Goal: Task Accomplishment & Management: Use online tool/utility

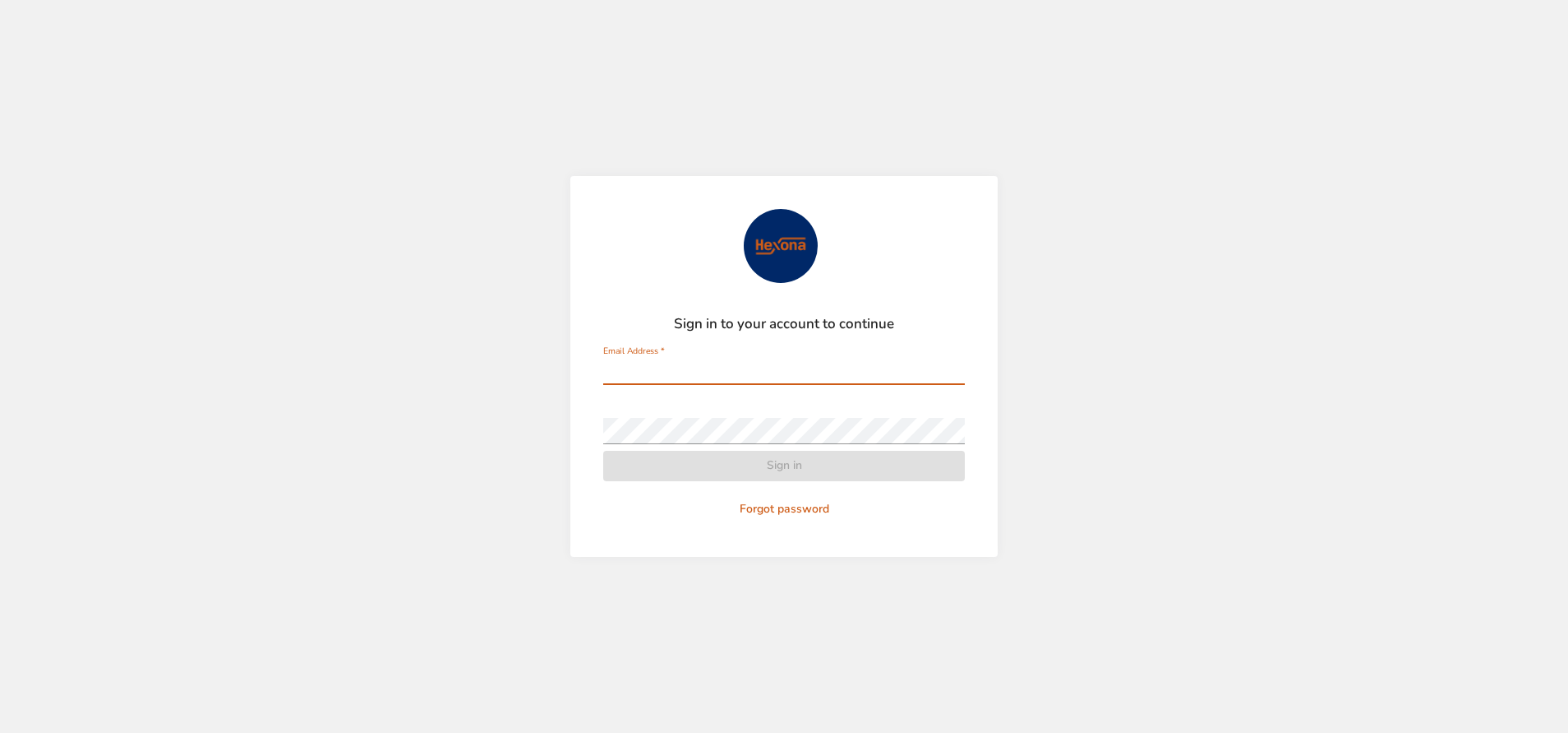
click at [677, 362] on input "Email Address   *" at bounding box center [784, 371] width 361 height 26
type input "**********"
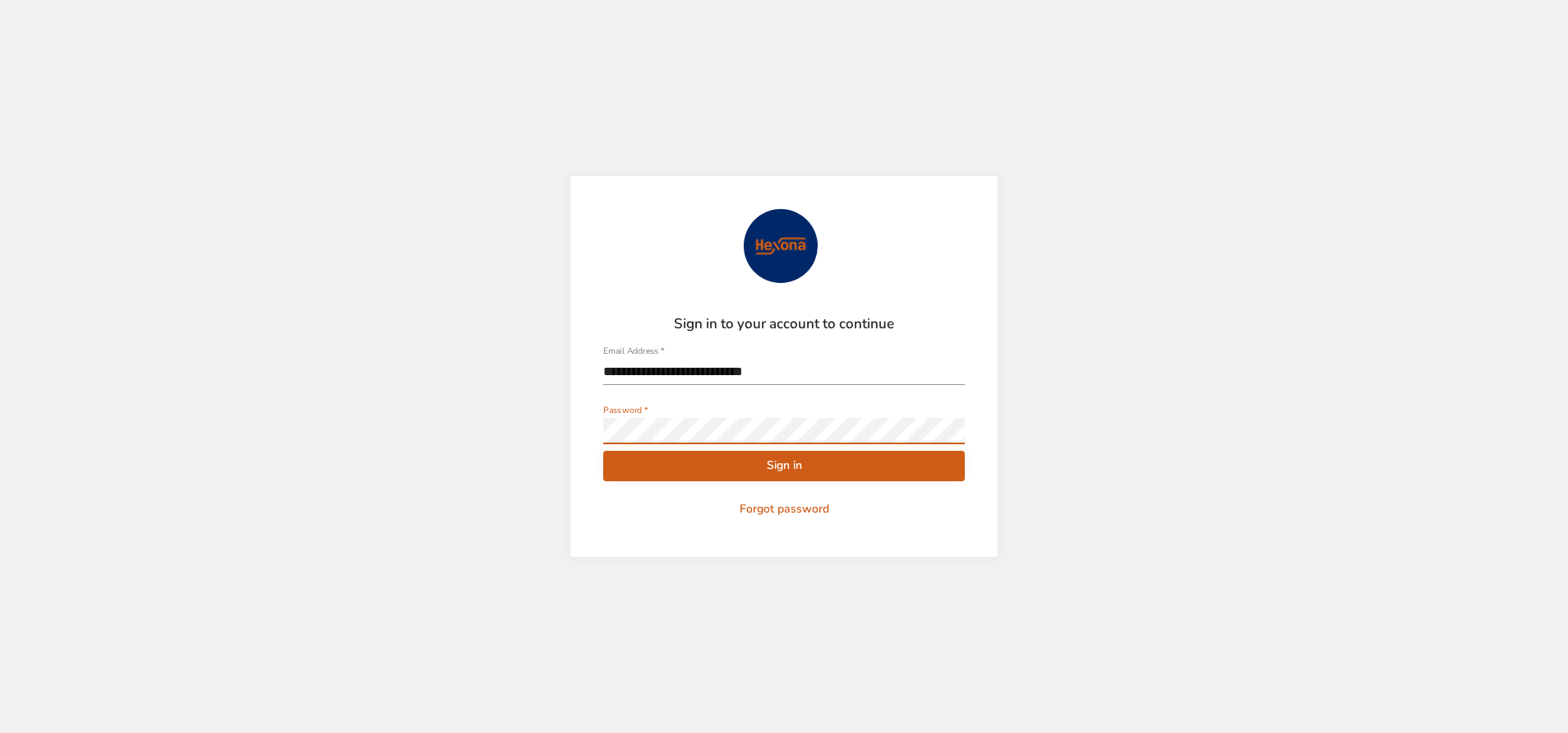
click at [603, 450] on button "Sign in" at bounding box center [784, 466] width 361 height 31
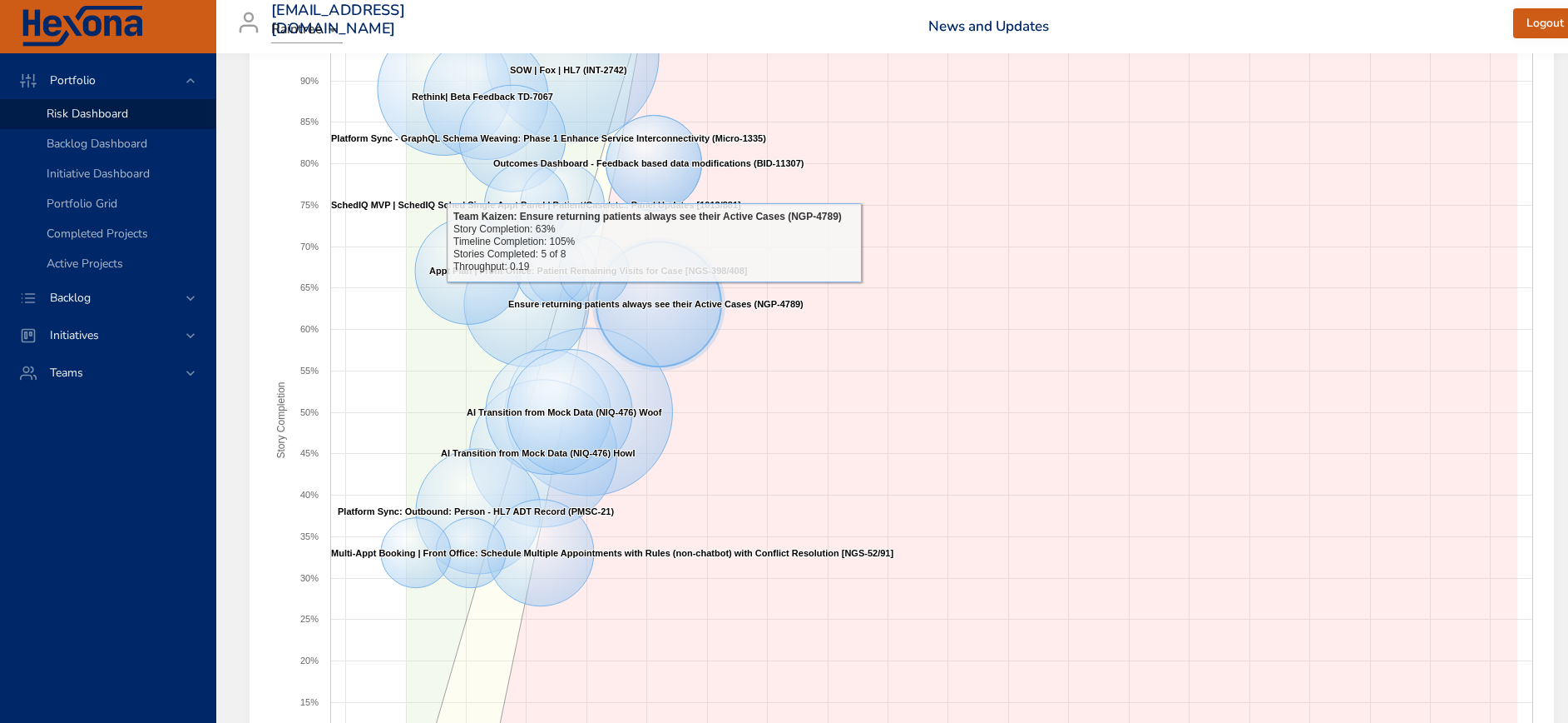
scroll to position [29, 0]
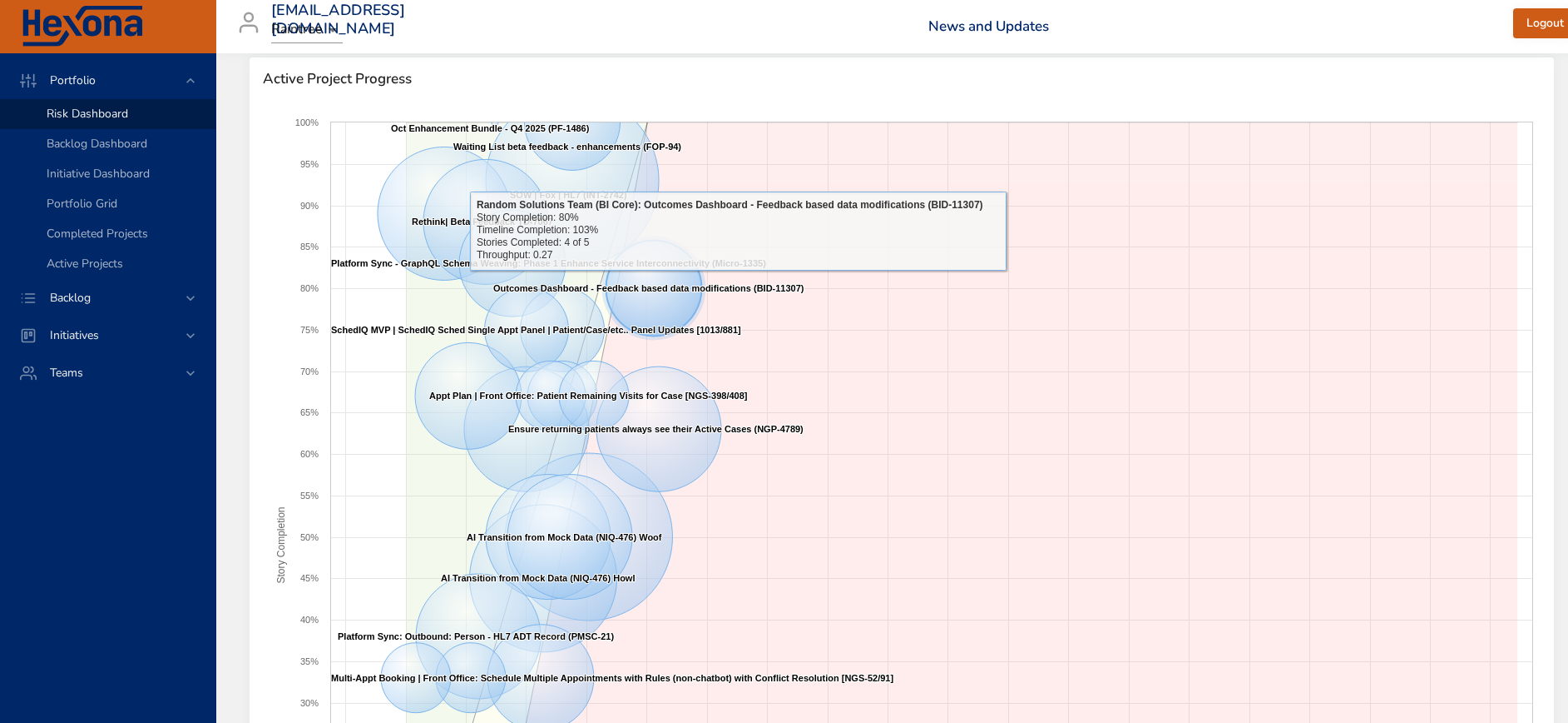
click at [738, 284] on text "Outcomes Dashboard - Feedback based data modifications (BID-11307) ​ Outcomes D…" at bounding box center [648, 288] width 311 height 10
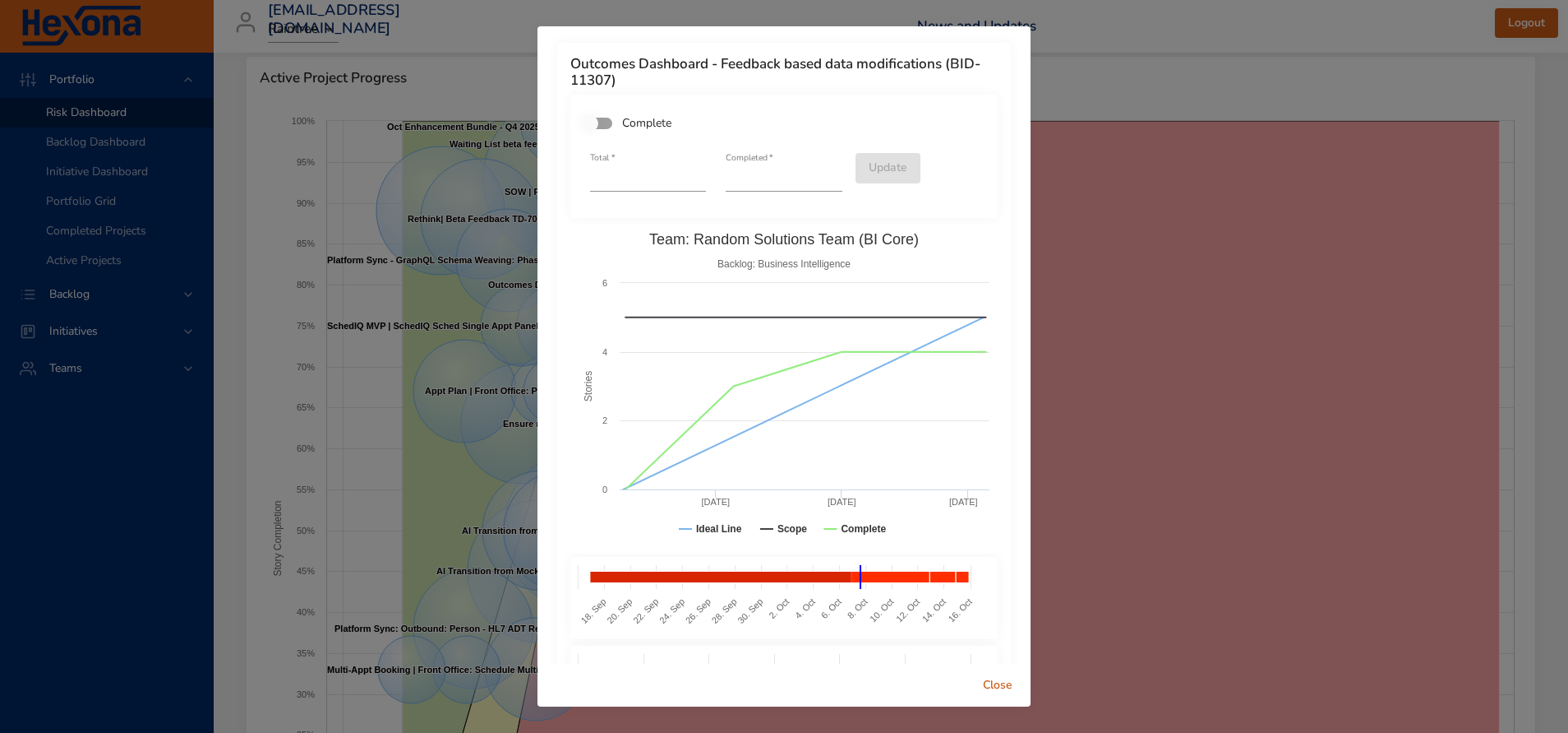
click at [993, 684] on span "Close" at bounding box center [998, 685] width 40 height 21
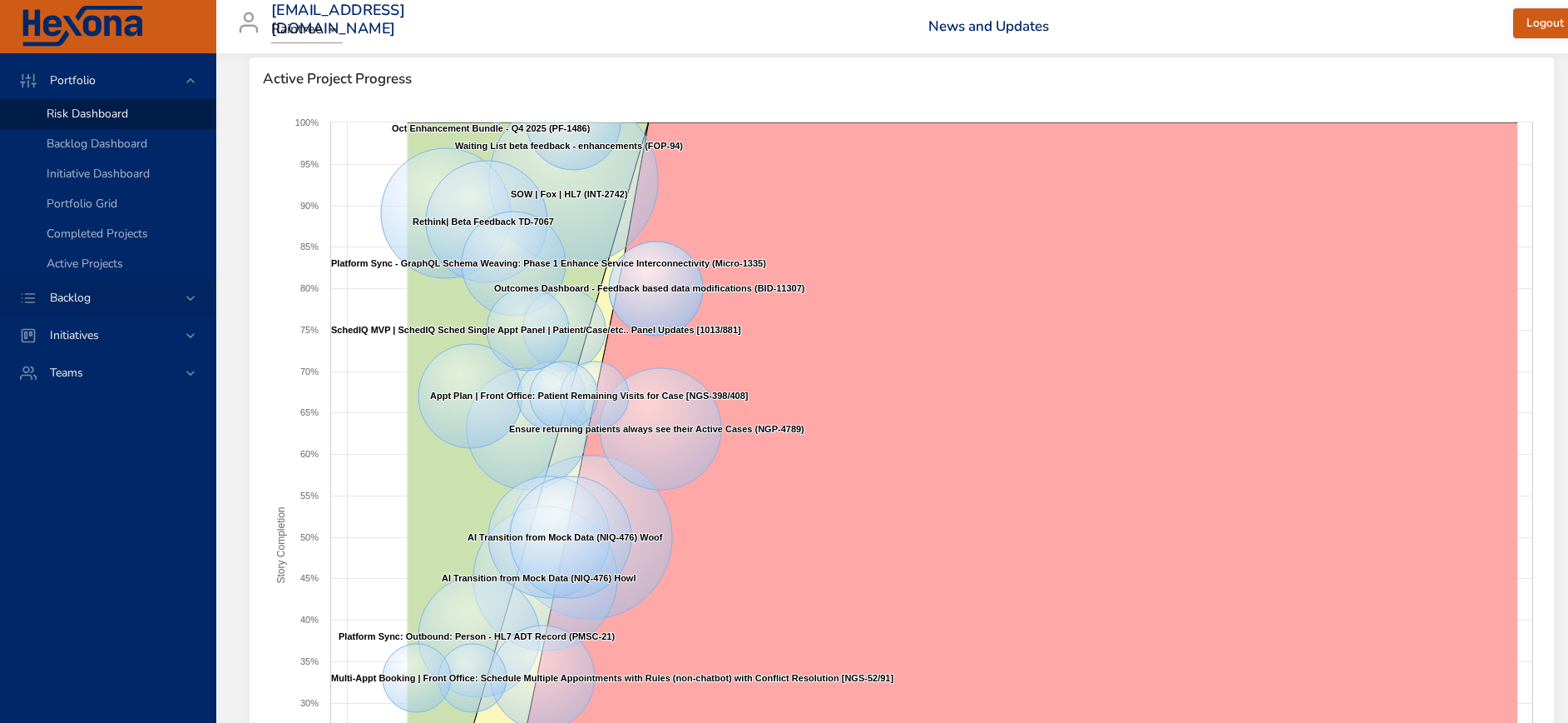
click at [96, 290] on span "Backlog" at bounding box center [71, 297] width 68 height 16
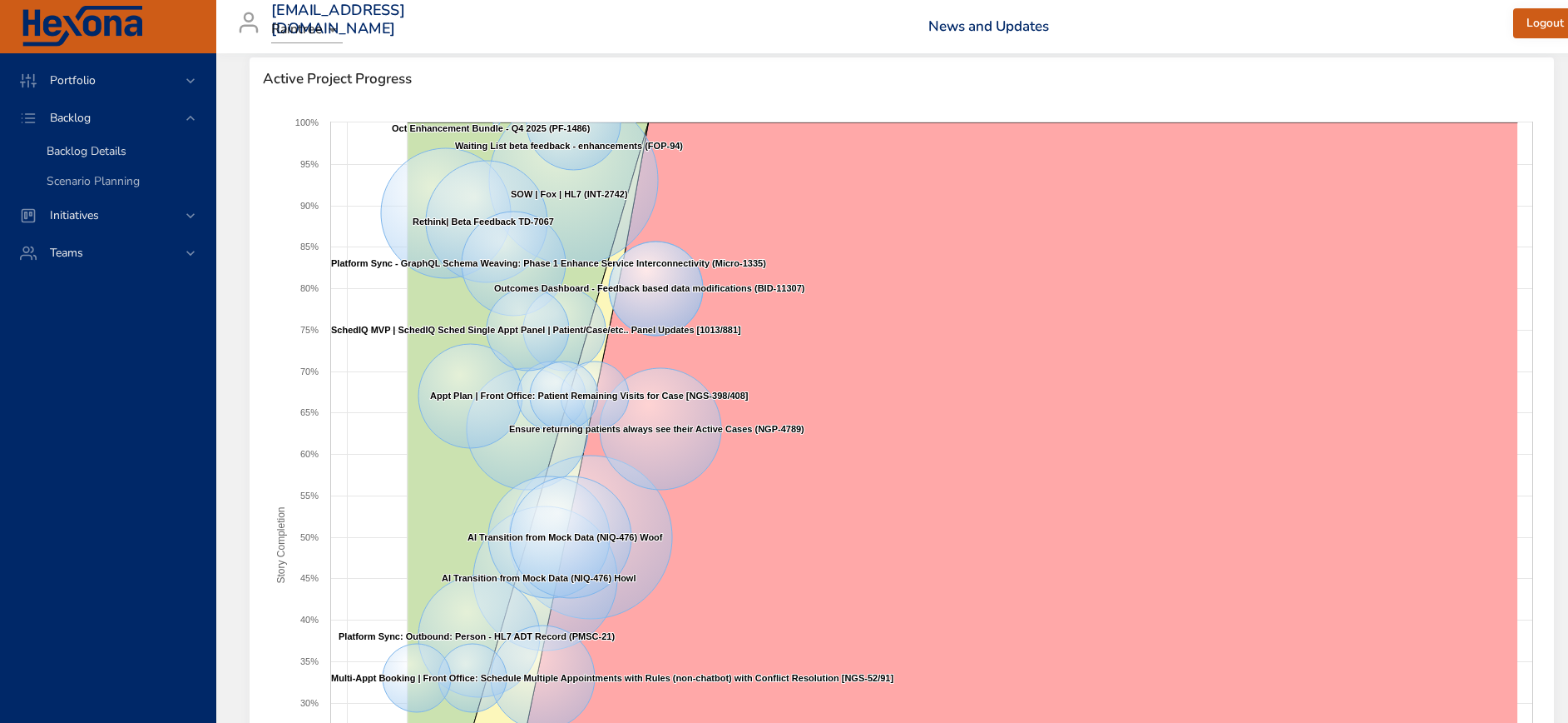
click at [92, 153] on span "Backlog Details" at bounding box center [86, 150] width 80 height 16
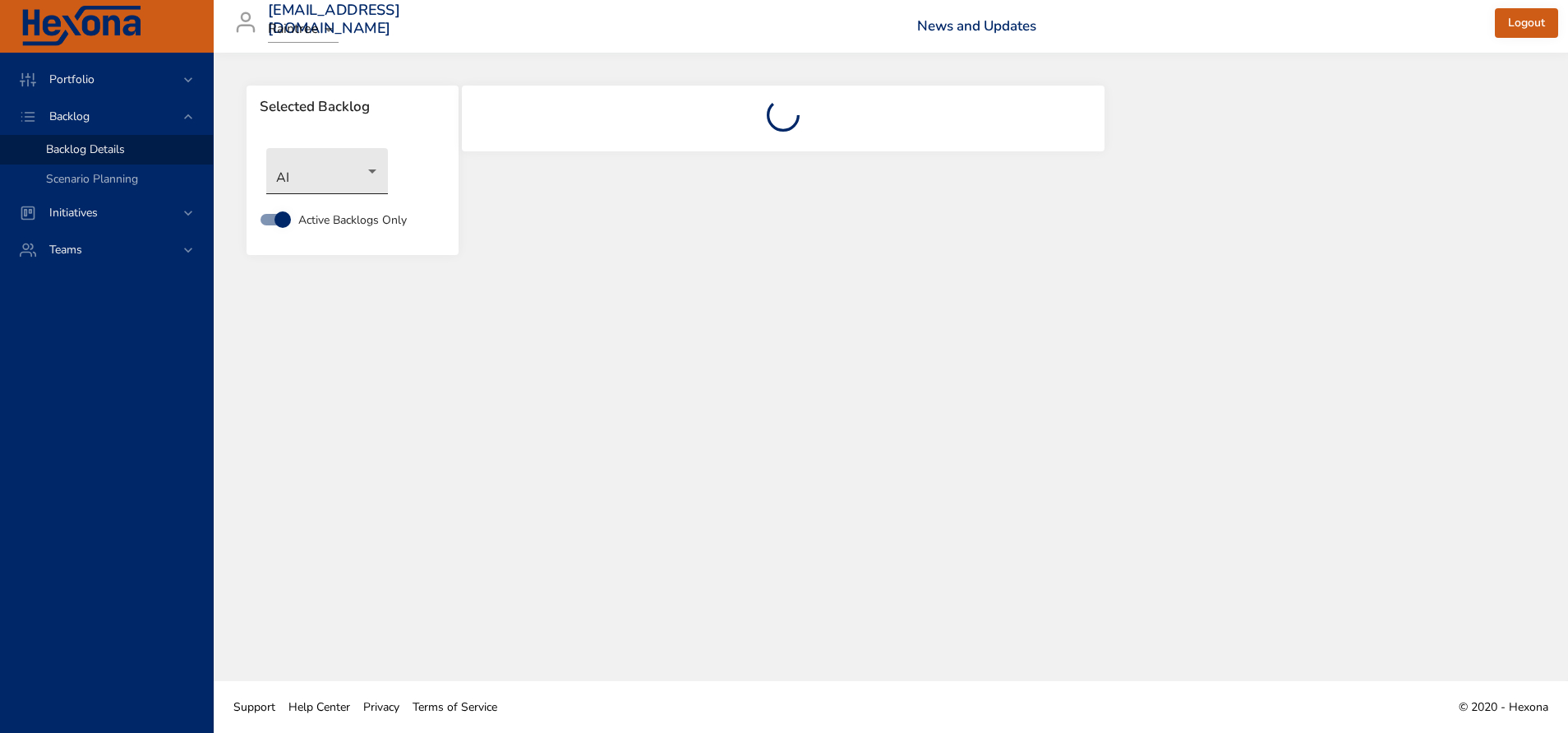
click at [336, 178] on body "Portfolio Backlog Backlog Details Scenario Planning Initiatives Teams [EMAIL_AD…" at bounding box center [784, 366] width 1568 height 733
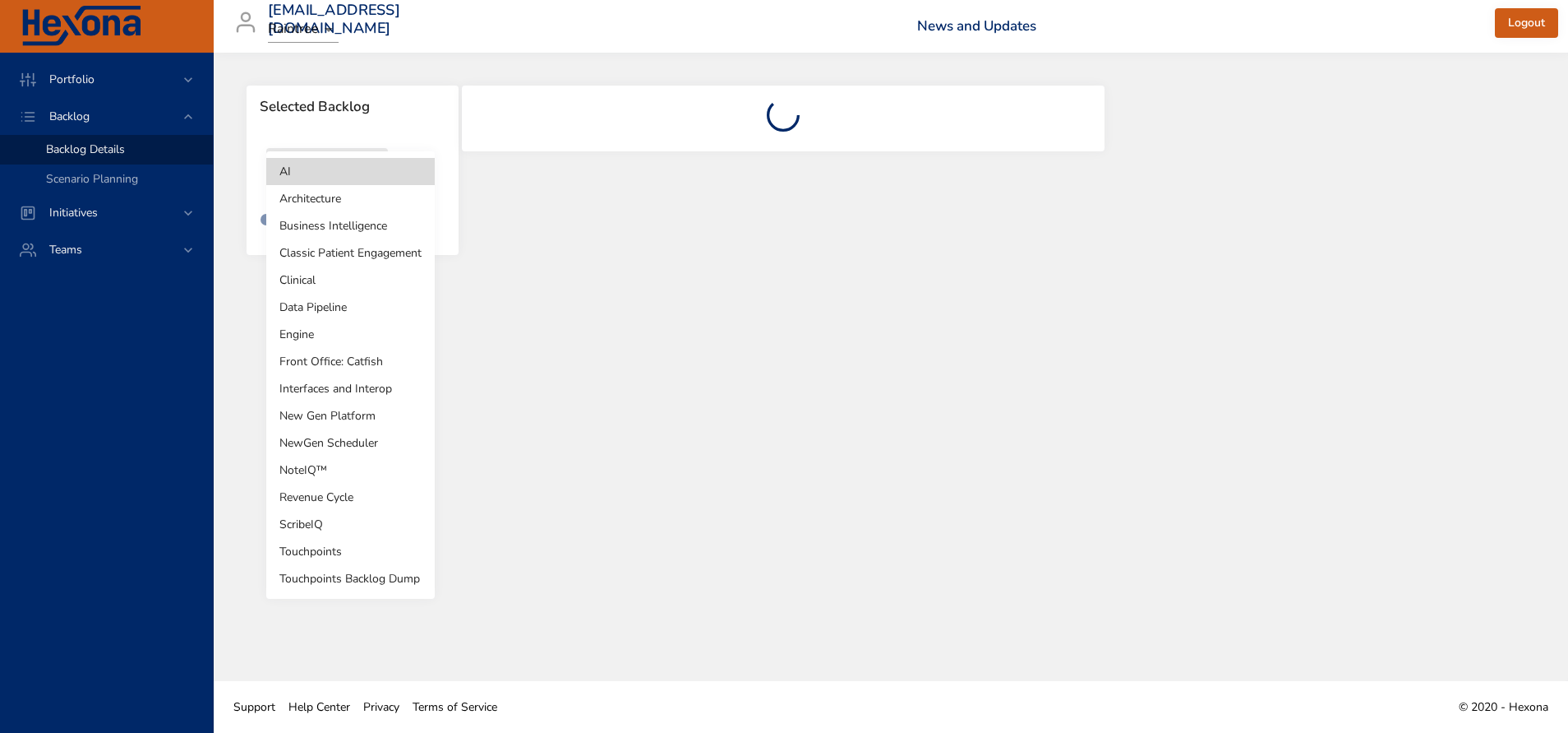
click at [337, 225] on li "Business Intelligence" at bounding box center [351, 226] width 168 height 27
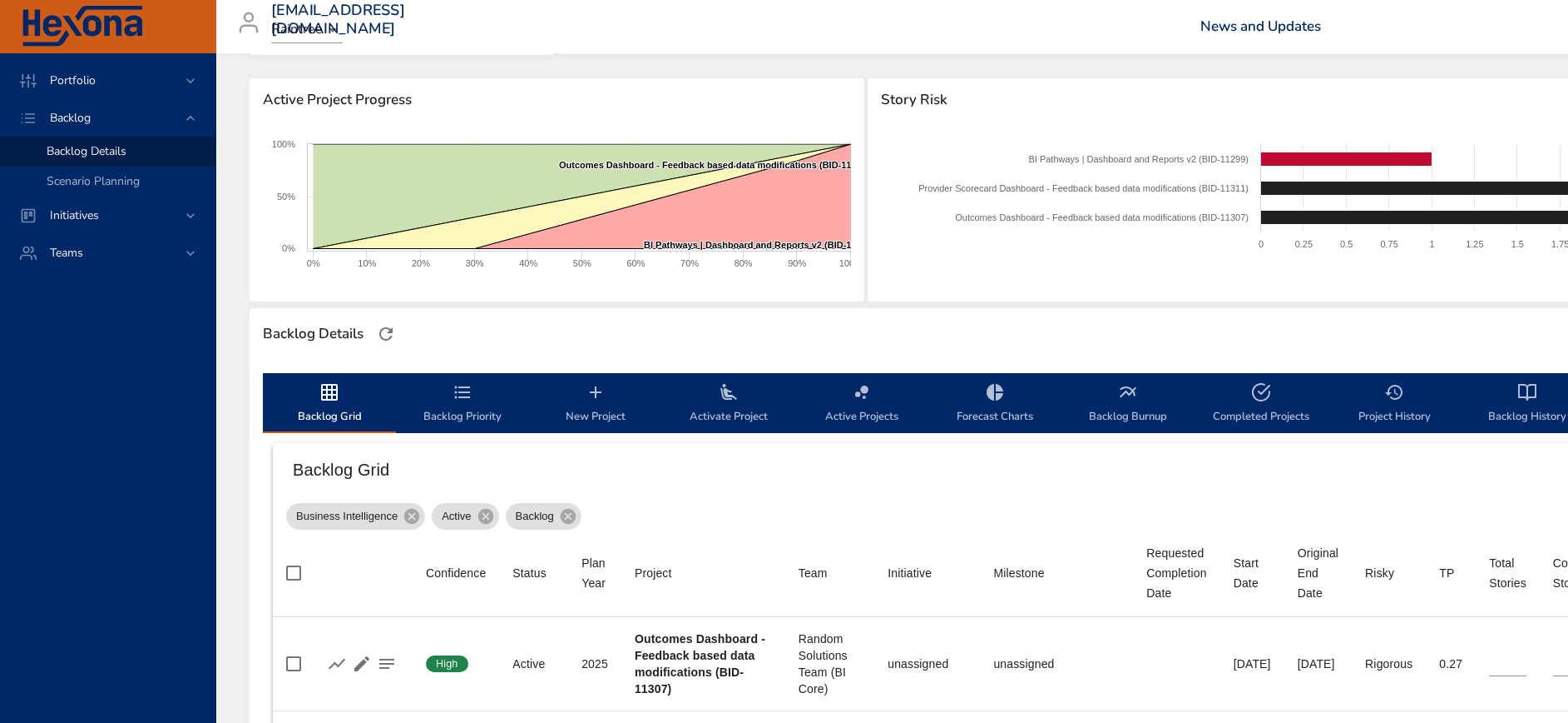
scroll to position [374, 0]
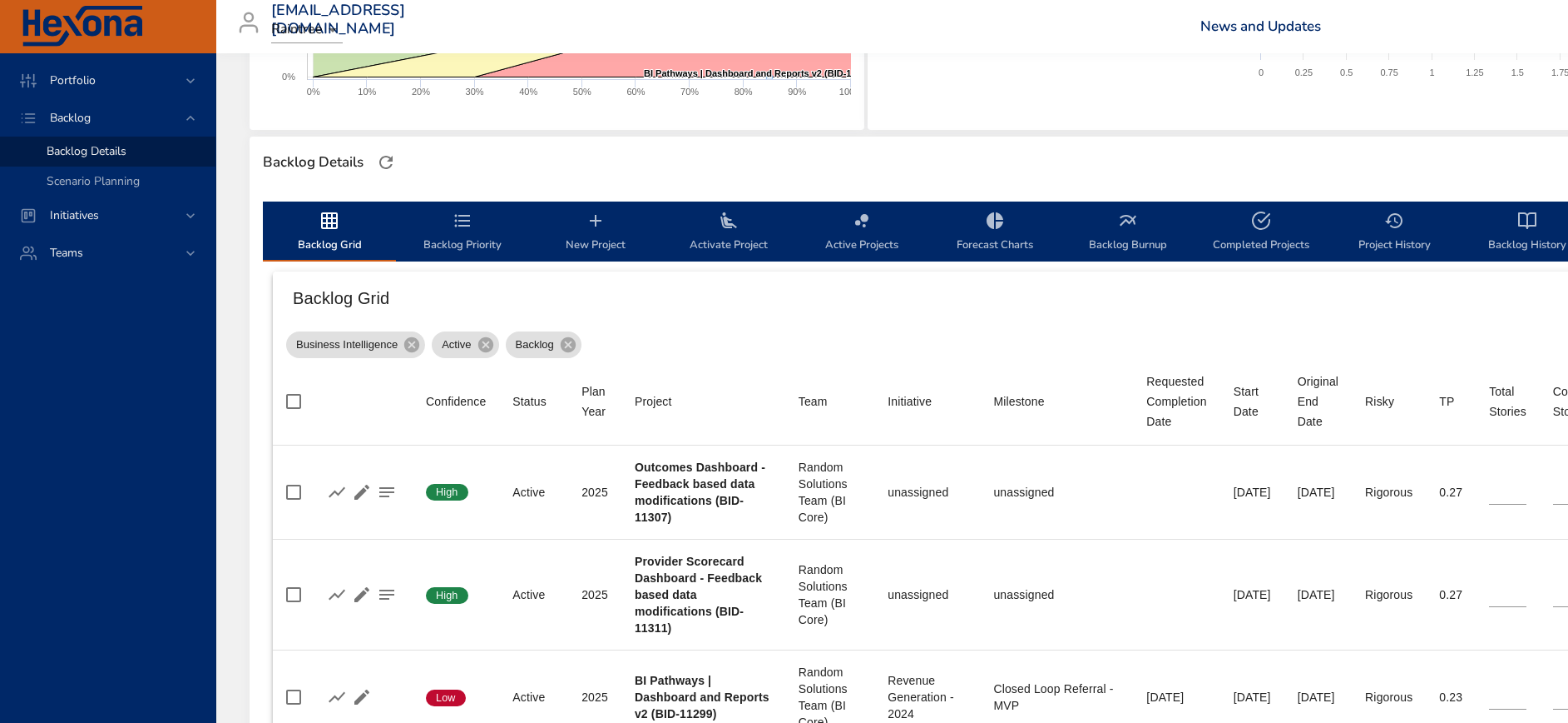
type input "**"
type input "*"
type input "**"
type input "*"
type input "**"
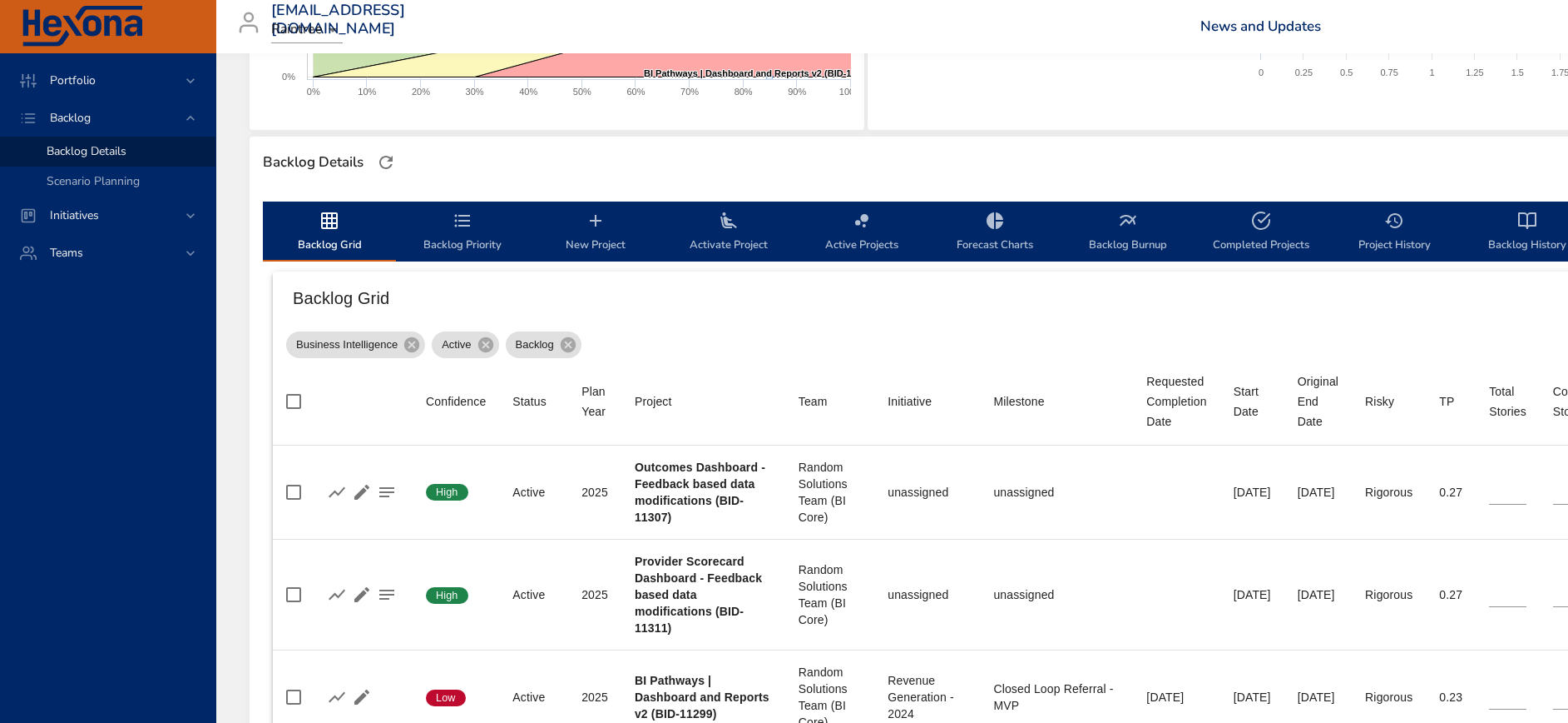
type input "**"
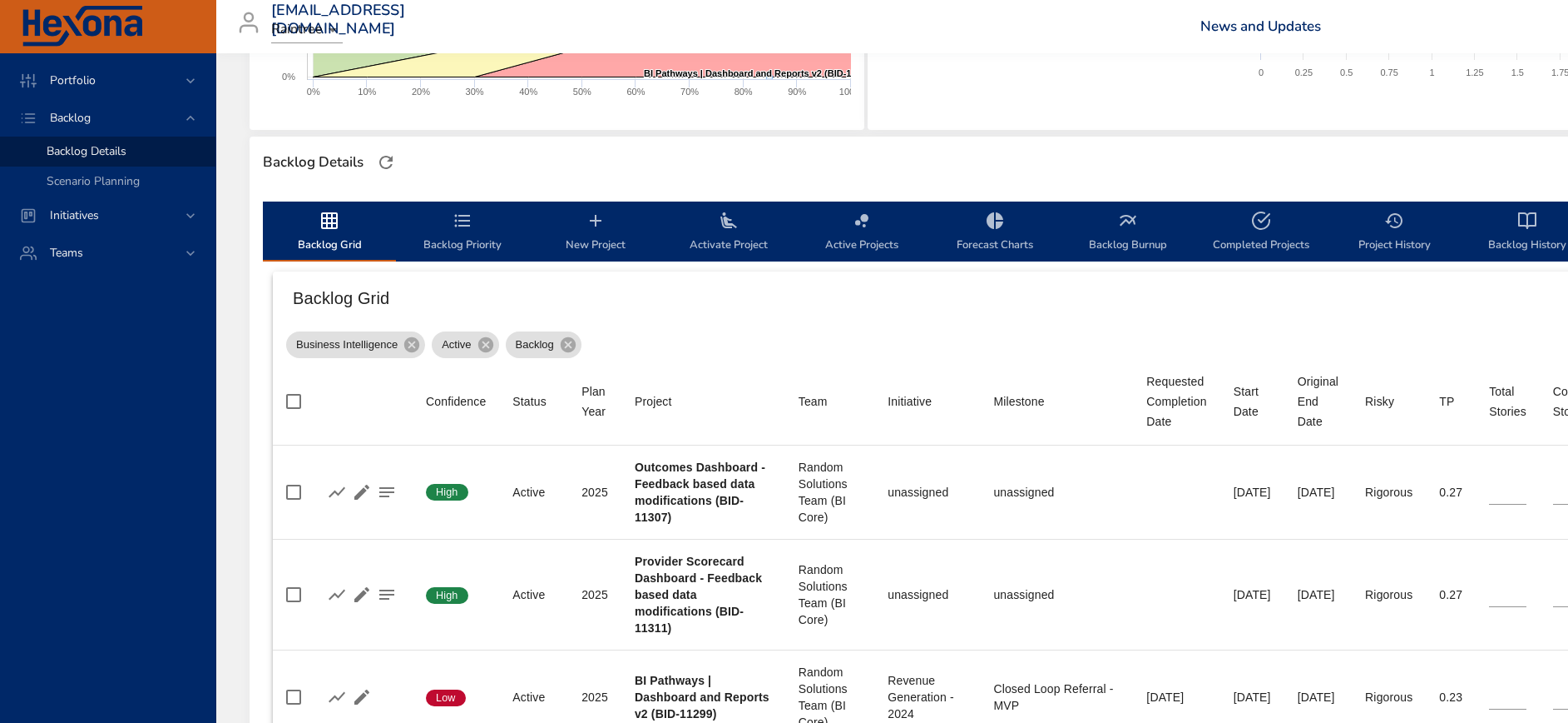
type input "**"
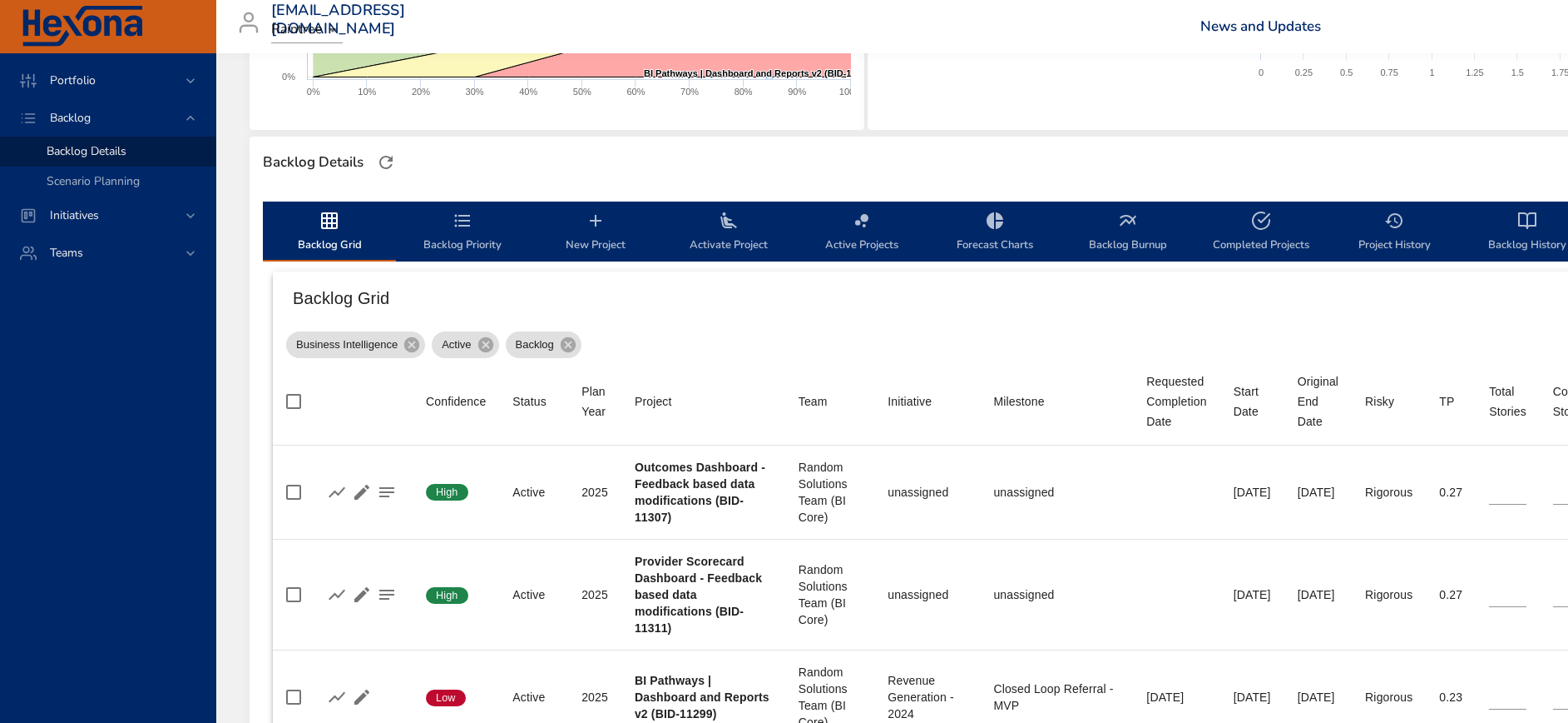
type input "**"
type input "*"
type input "**"
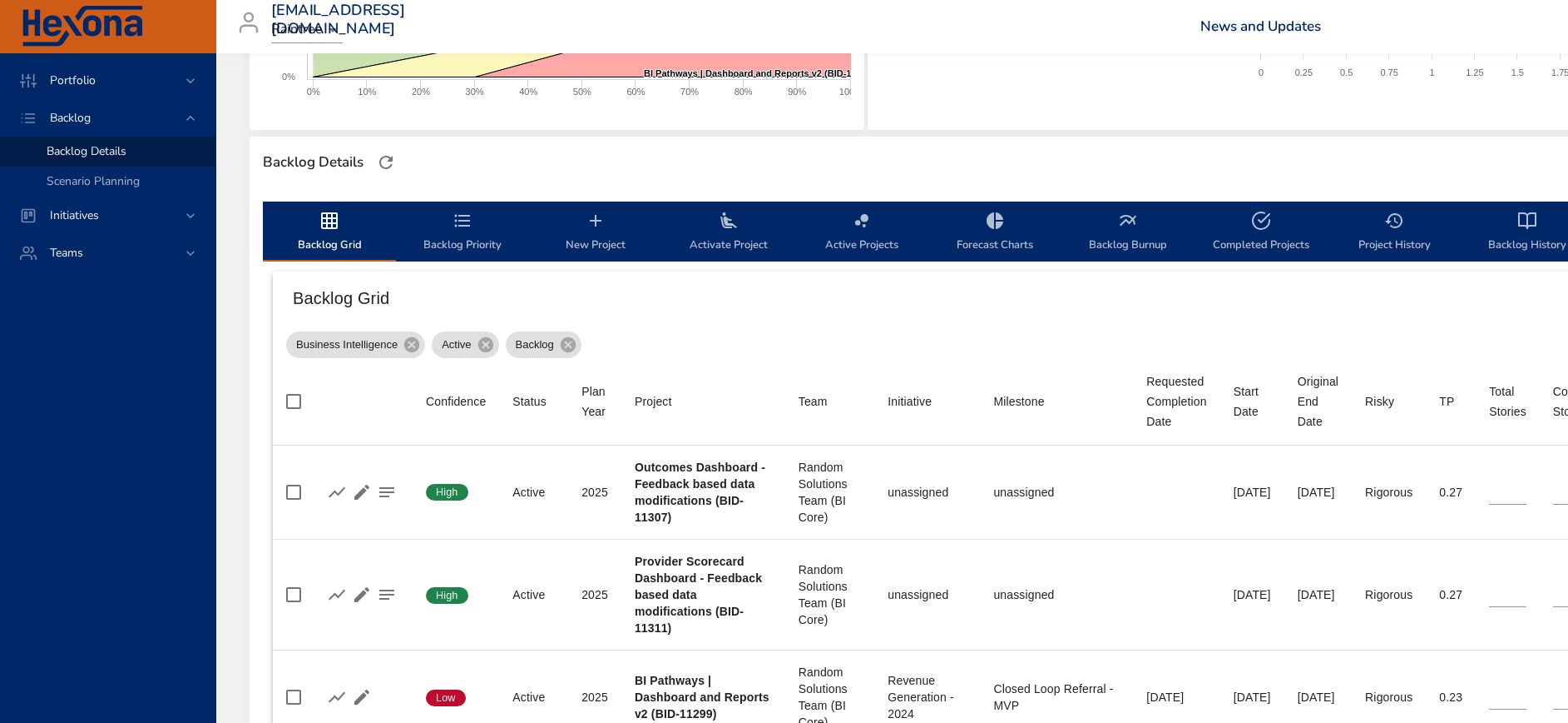
type input "**"
type input "*"
type input "**"
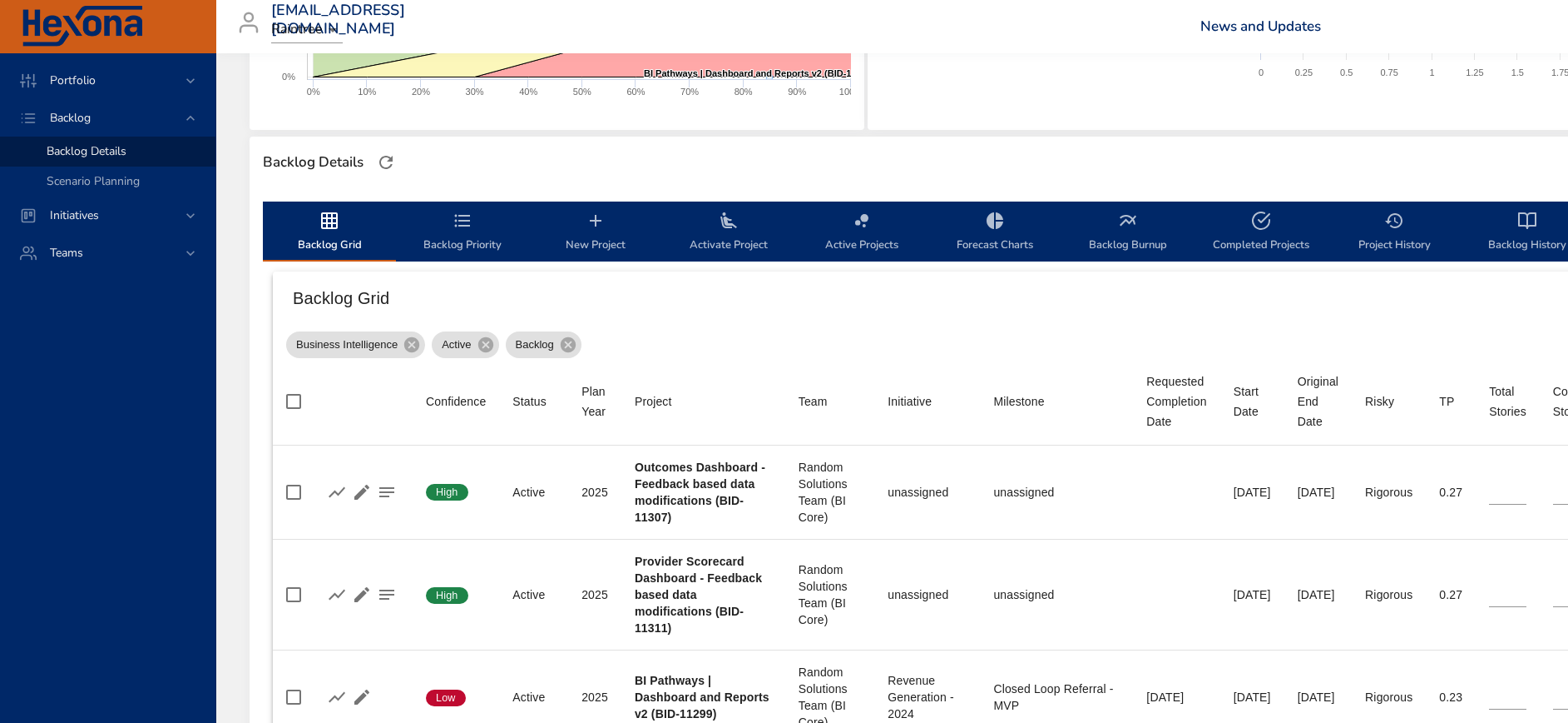
type input "**"
type input "*"
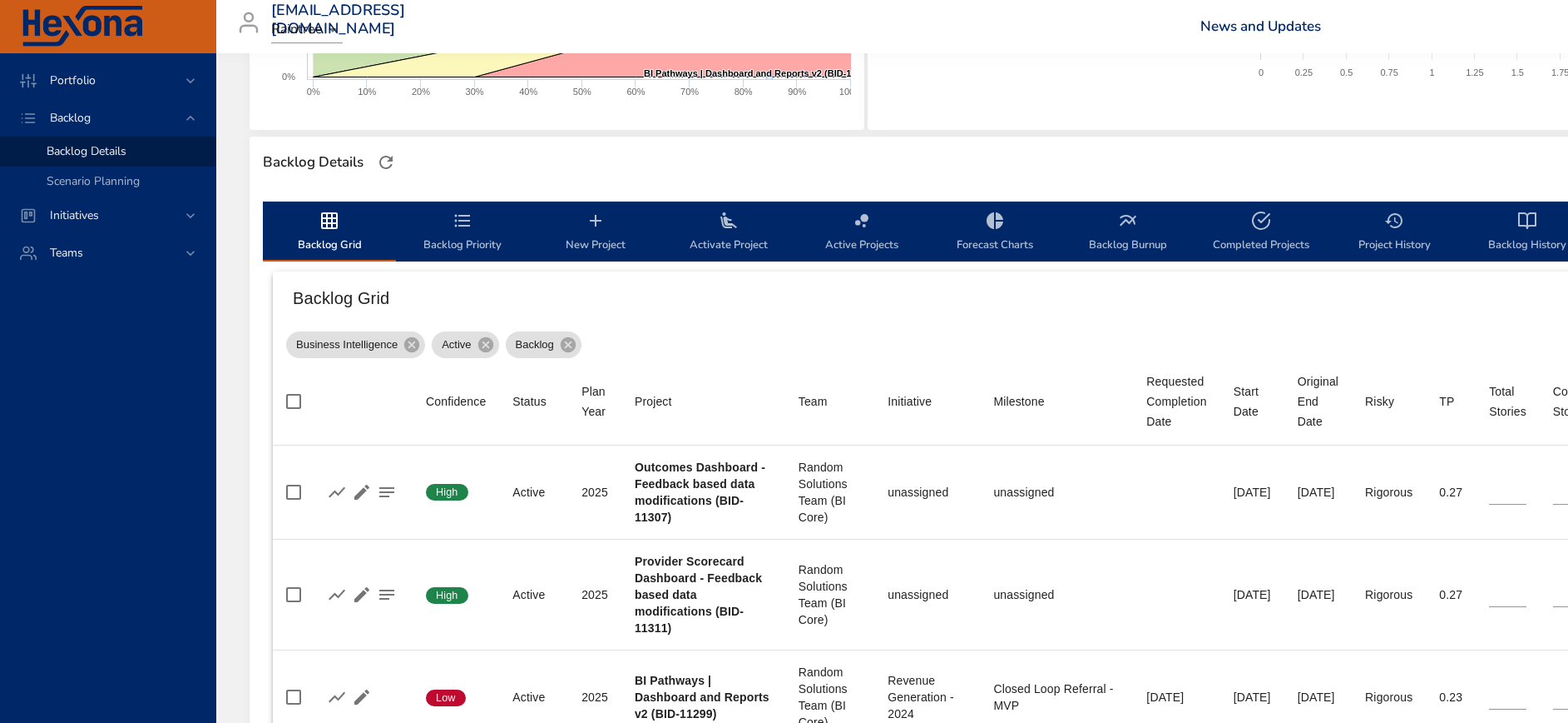
type input "*"
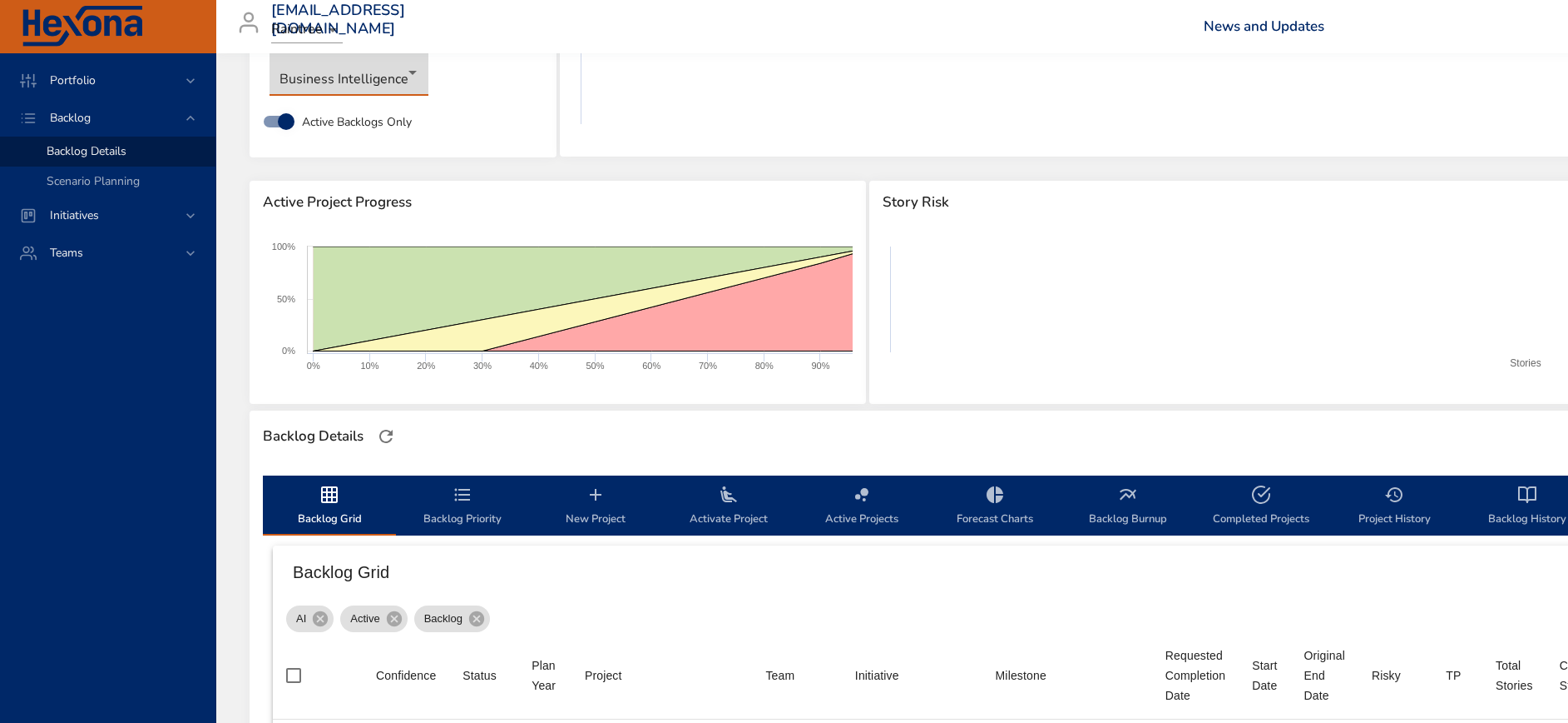
scroll to position [0, 0]
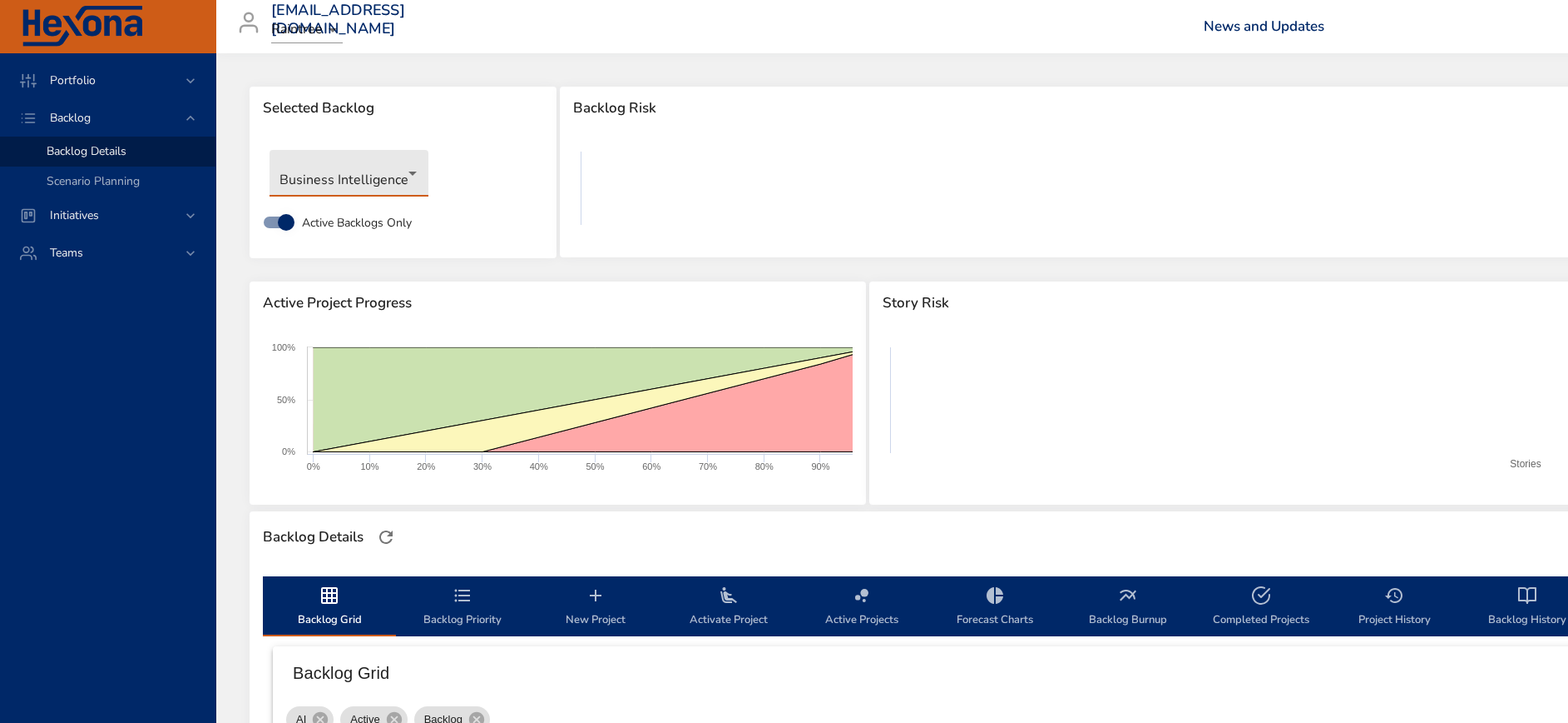
click at [359, 186] on body "Portfolio Backlog Backlog Details Scenario Planning Initiatives Teams [EMAIL_AD…" at bounding box center [784, 362] width 1568 height 723
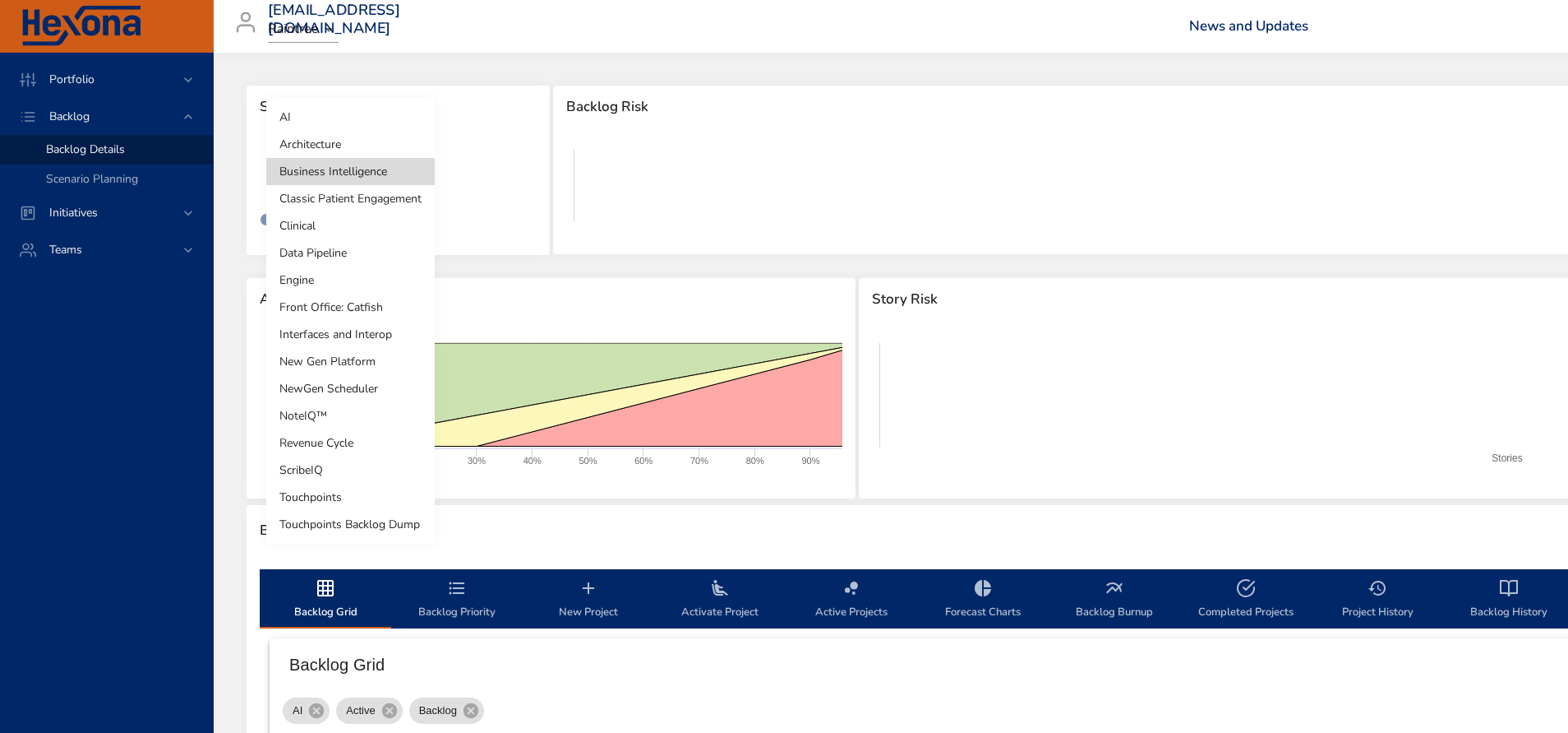
click at [357, 167] on li "Business Intelligence" at bounding box center [351, 171] width 168 height 27
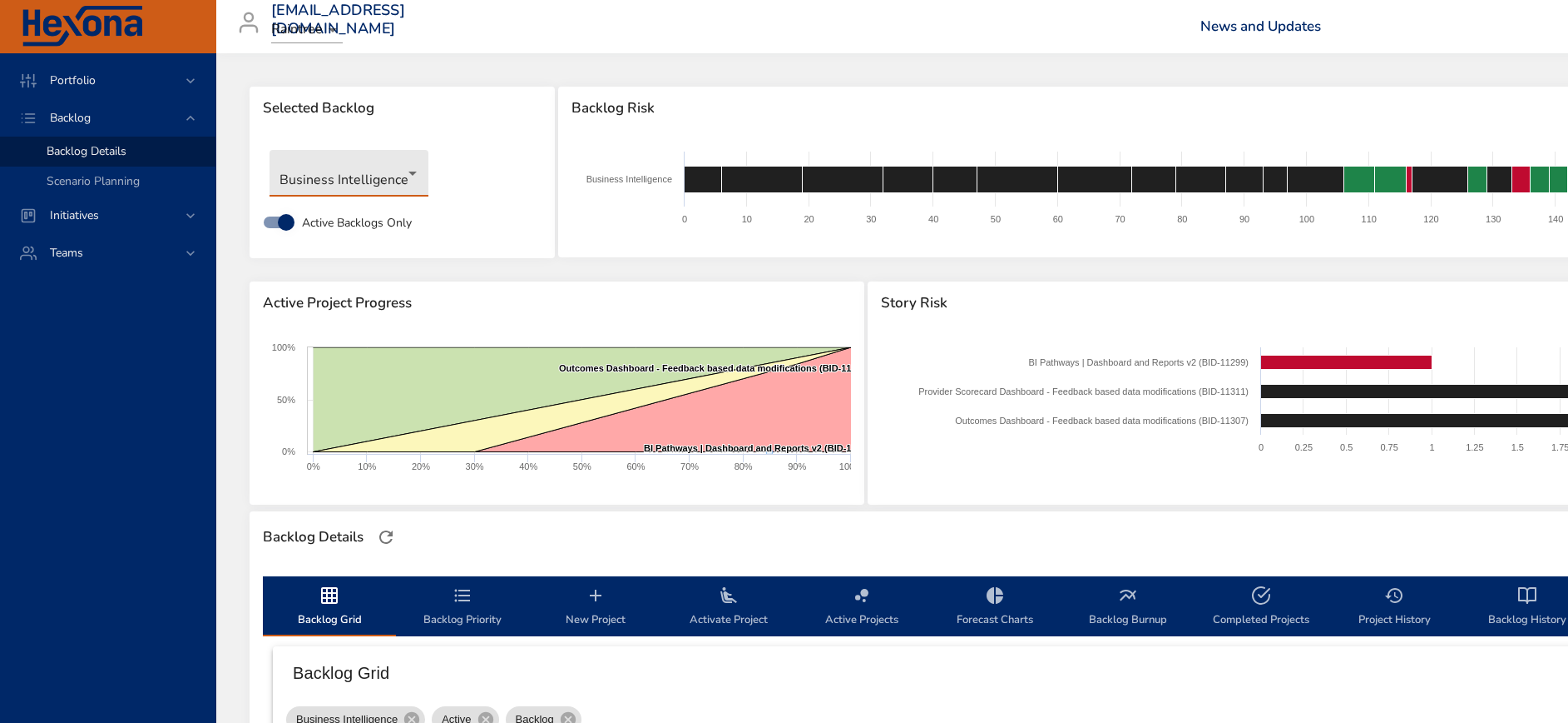
click at [324, 177] on body "Portfolio Backlog Backlog Details Scenario Planning Initiatives Teams [EMAIL_AD…" at bounding box center [784, 362] width 1568 height 723
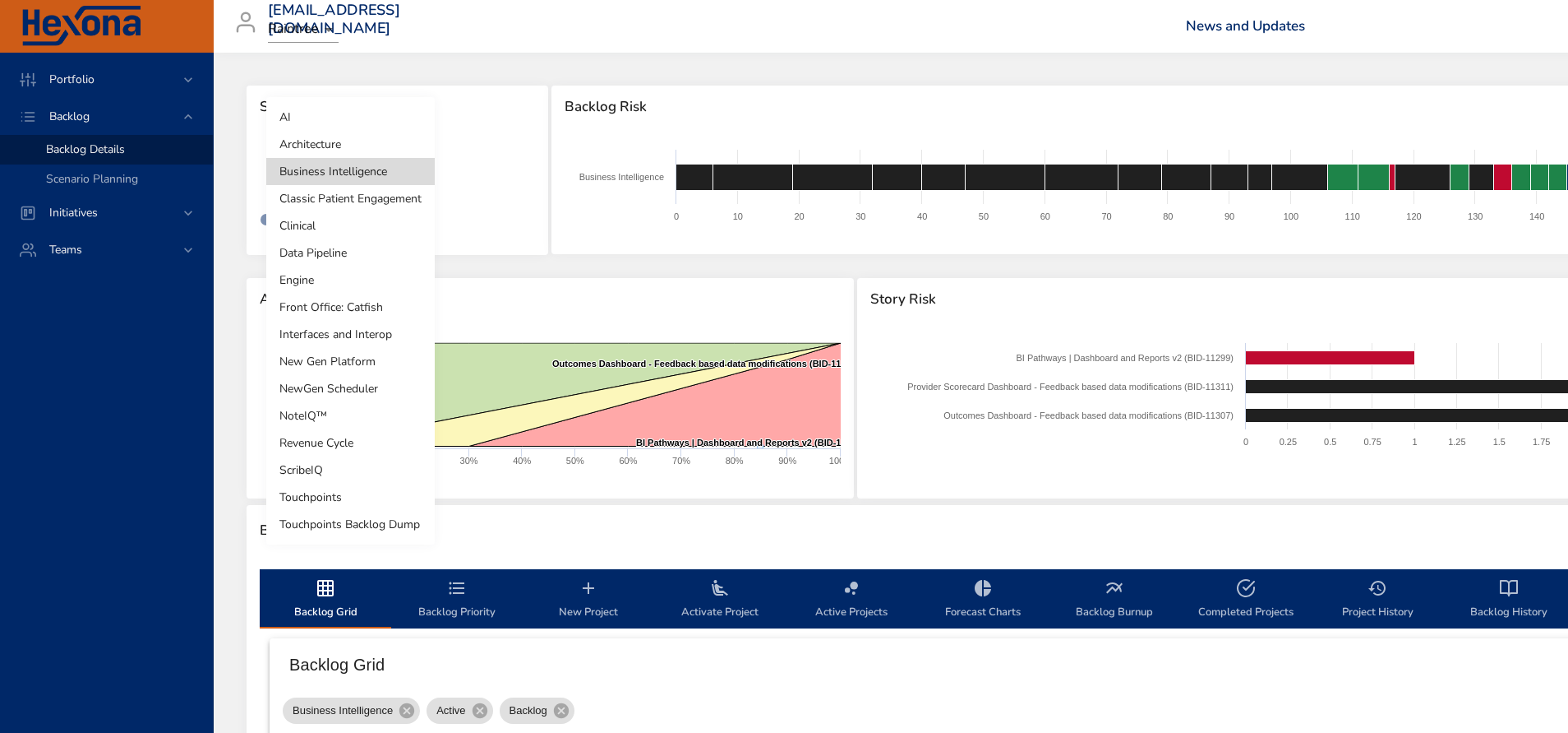
click at [351, 246] on li "Data Pipeline" at bounding box center [351, 253] width 168 height 27
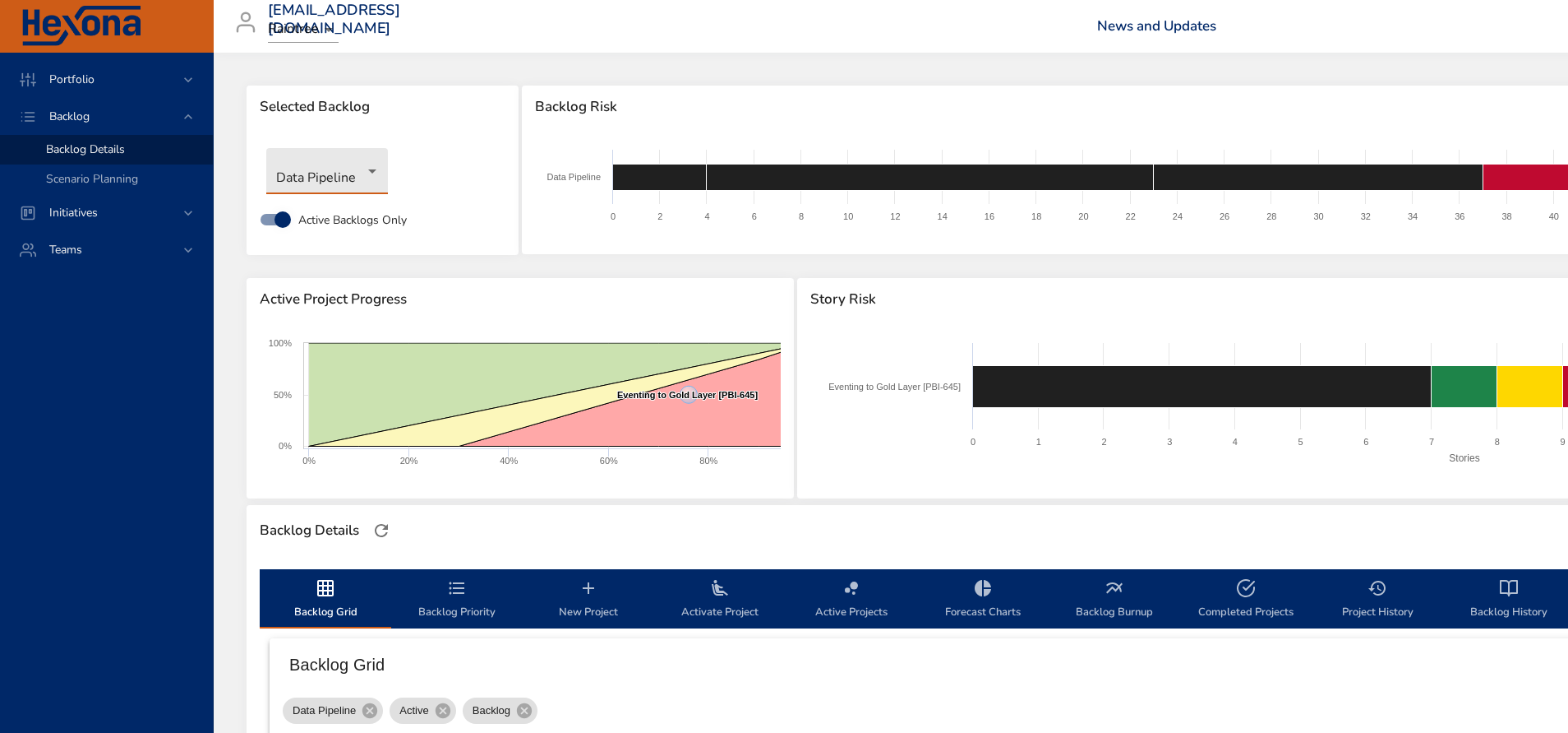
click at [355, 178] on body "Portfolio Backlog Backlog Details Scenario Planning Initiatives Teams [EMAIL_AD…" at bounding box center [784, 366] width 1568 height 733
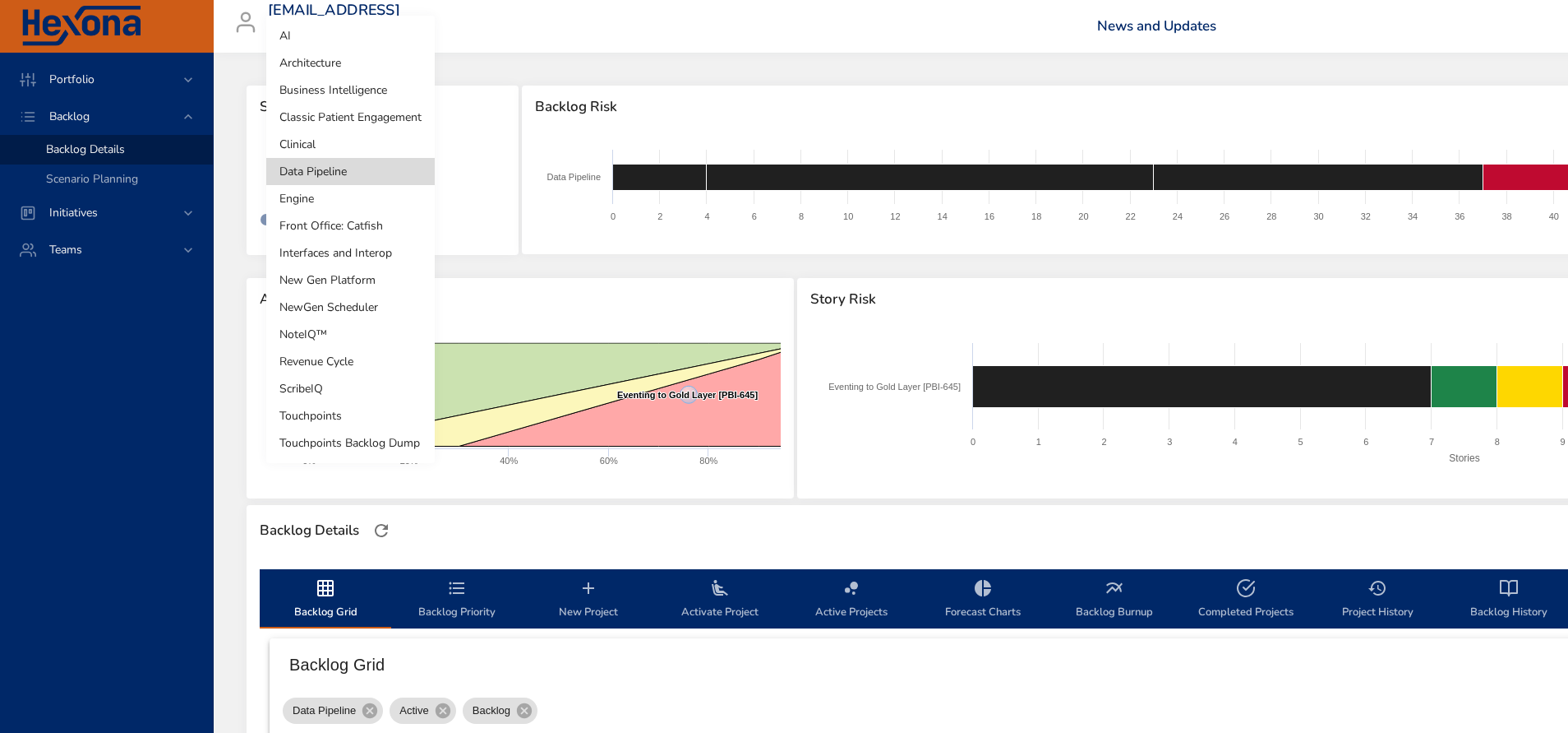
click at [328, 416] on li "Touchpoints" at bounding box center [351, 416] width 168 height 27
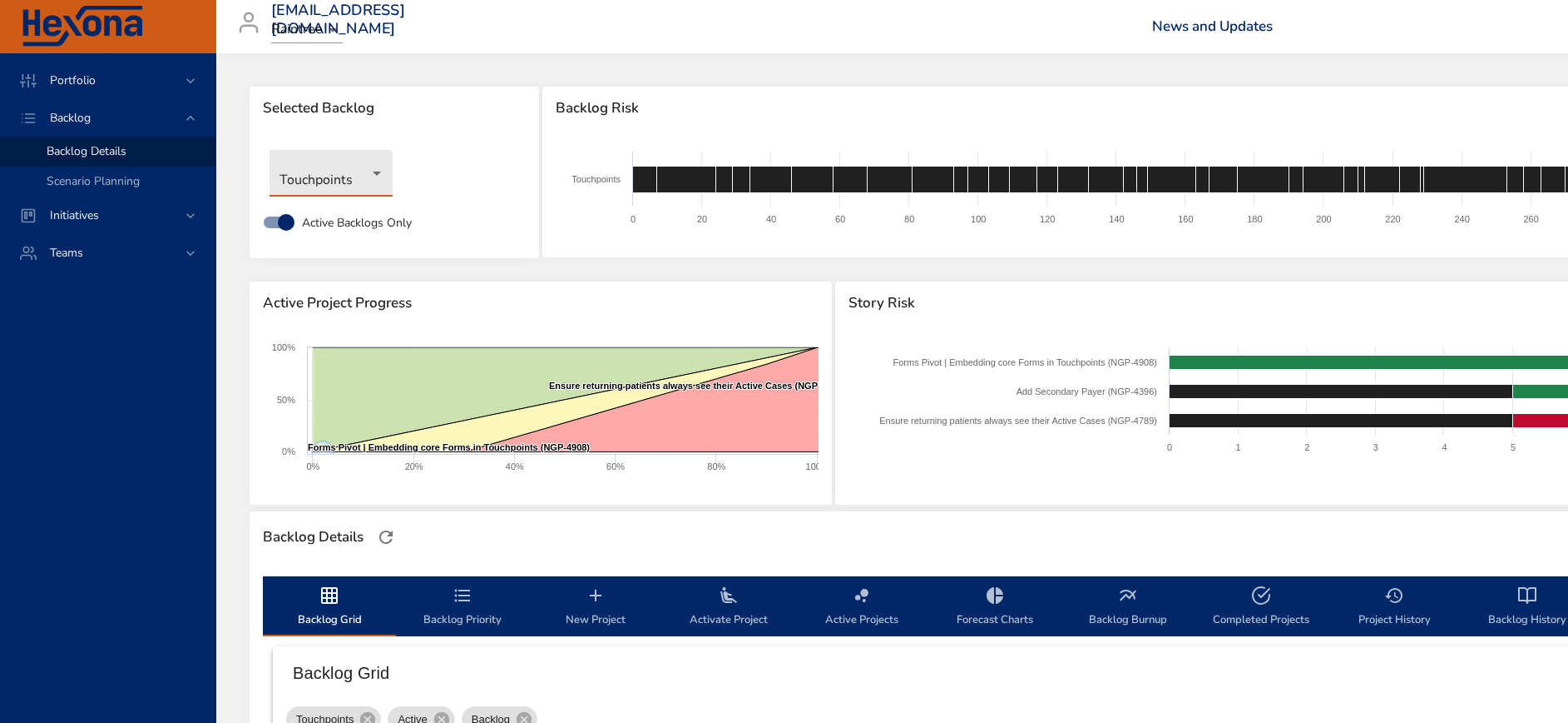
click at [347, 184] on body "Portfolio Backlog Backlog Details Scenario Planning Initiatives Teams [EMAIL_AD…" at bounding box center [784, 362] width 1568 height 723
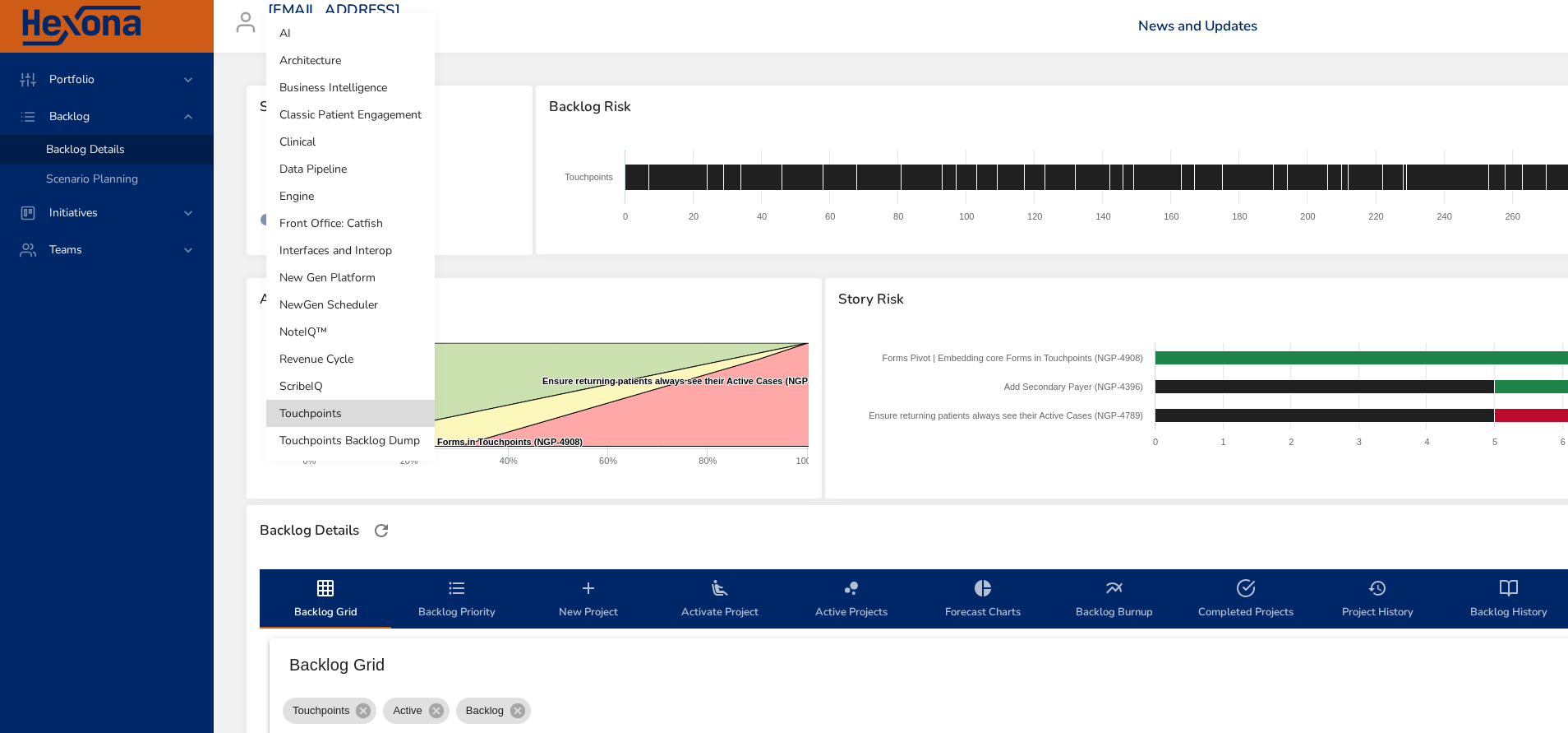
click at [346, 89] on li "Business Intelligence" at bounding box center [351, 88] width 168 height 27
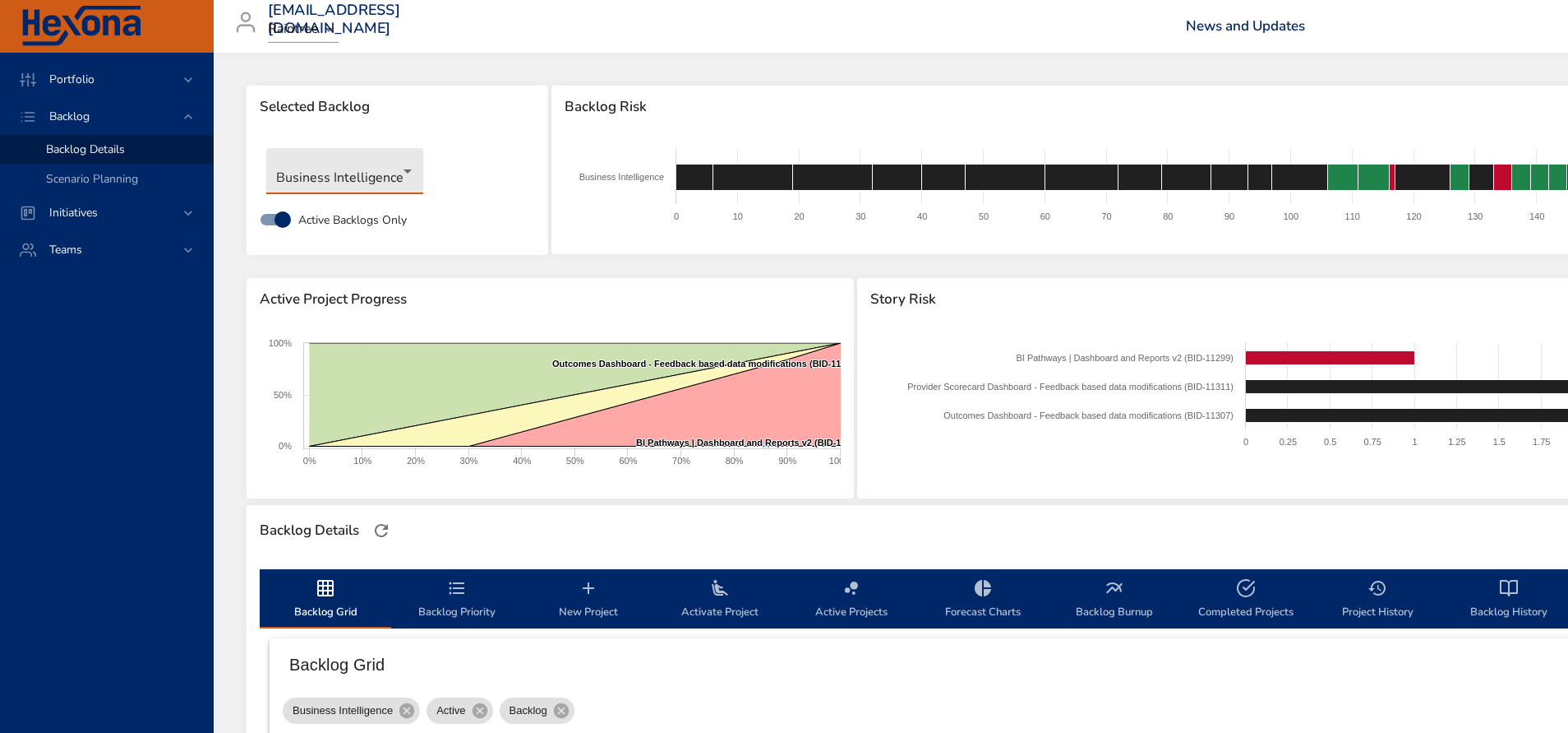
click at [343, 172] on body "Portfolio Backlog Backlog Details Scenario Planning Initiatives Teams [EMAIL_AD…" at bounding box center [784, 366] width 1568 height 733
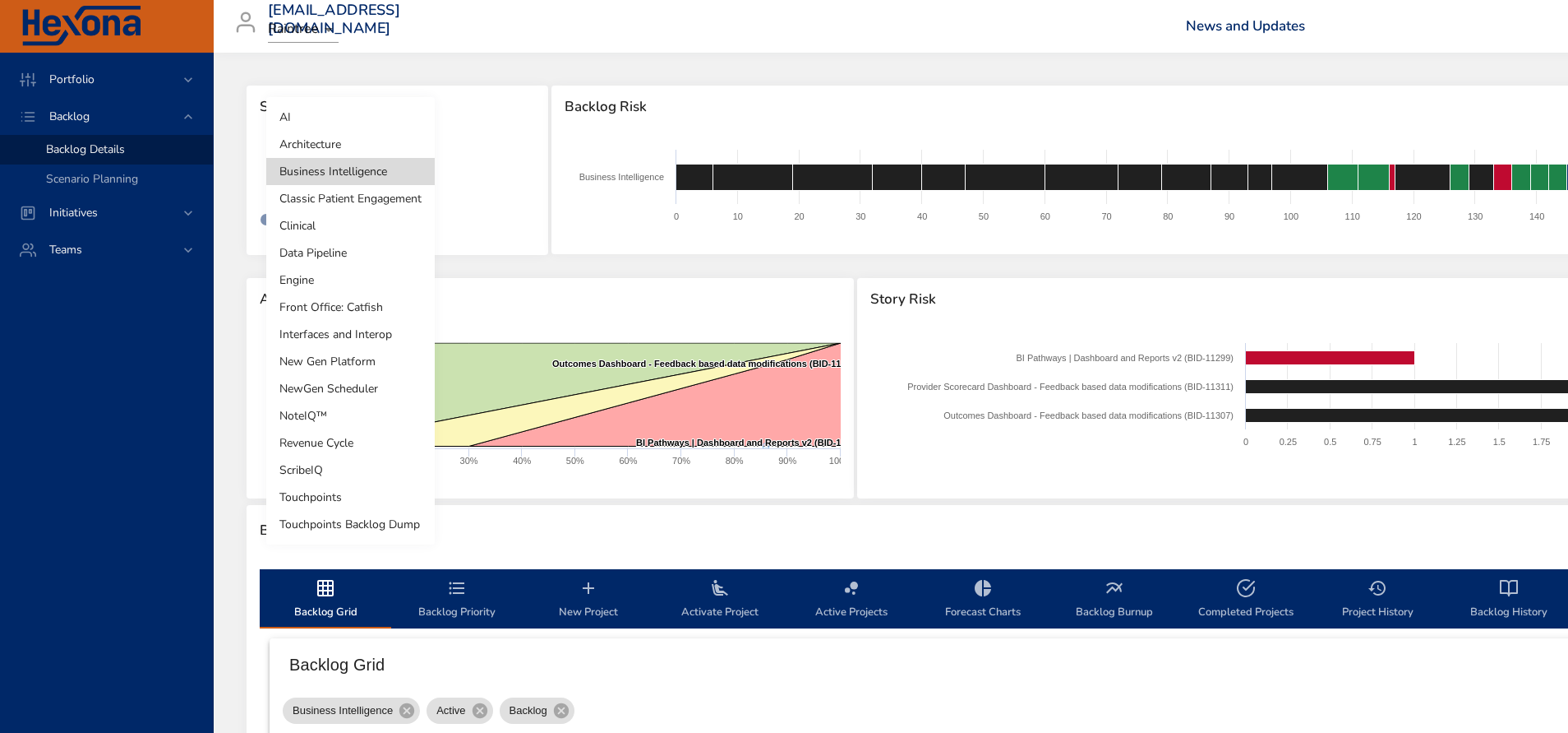
click at [330, 495] on li "Touchpoints" at bounding box center [351, 497] width 168 height 27
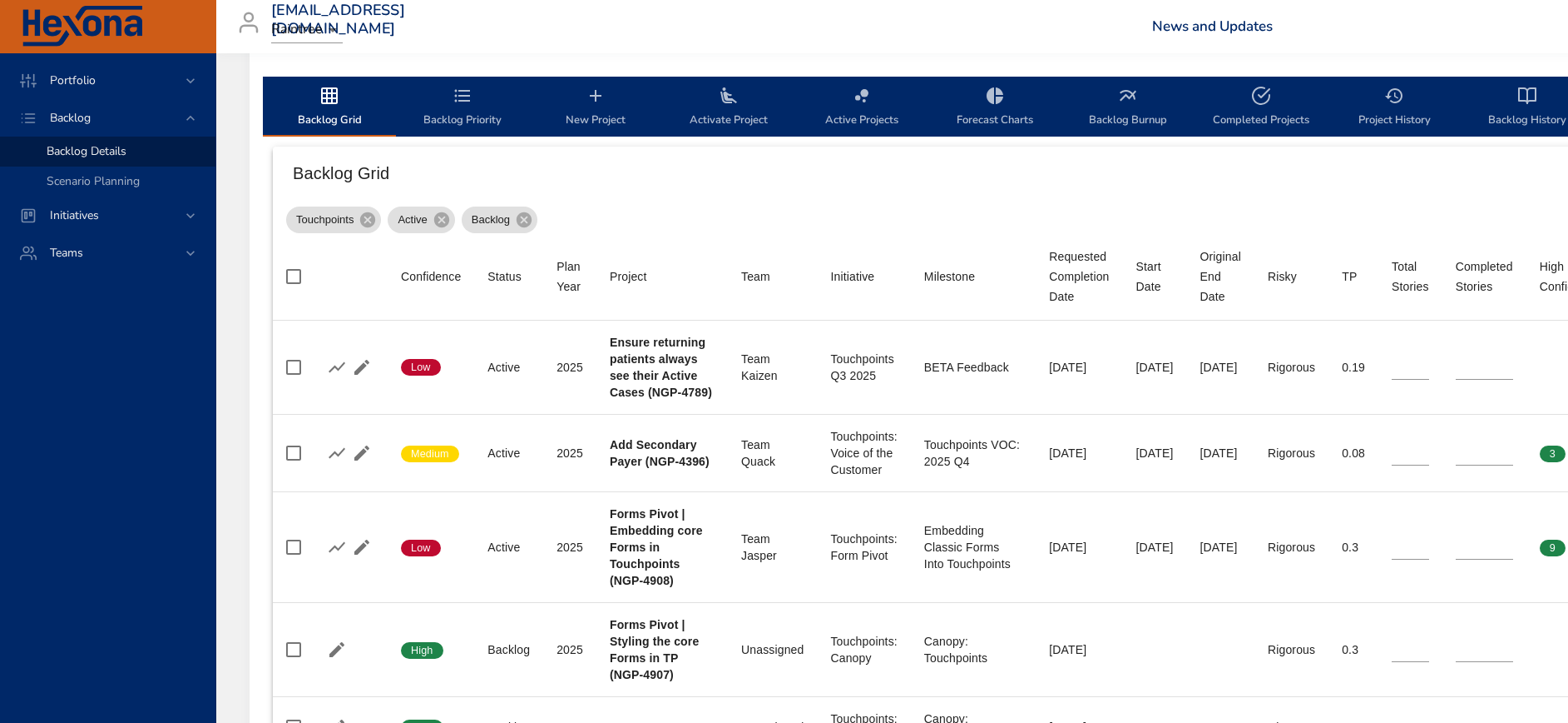
scroll to position [625, 0]
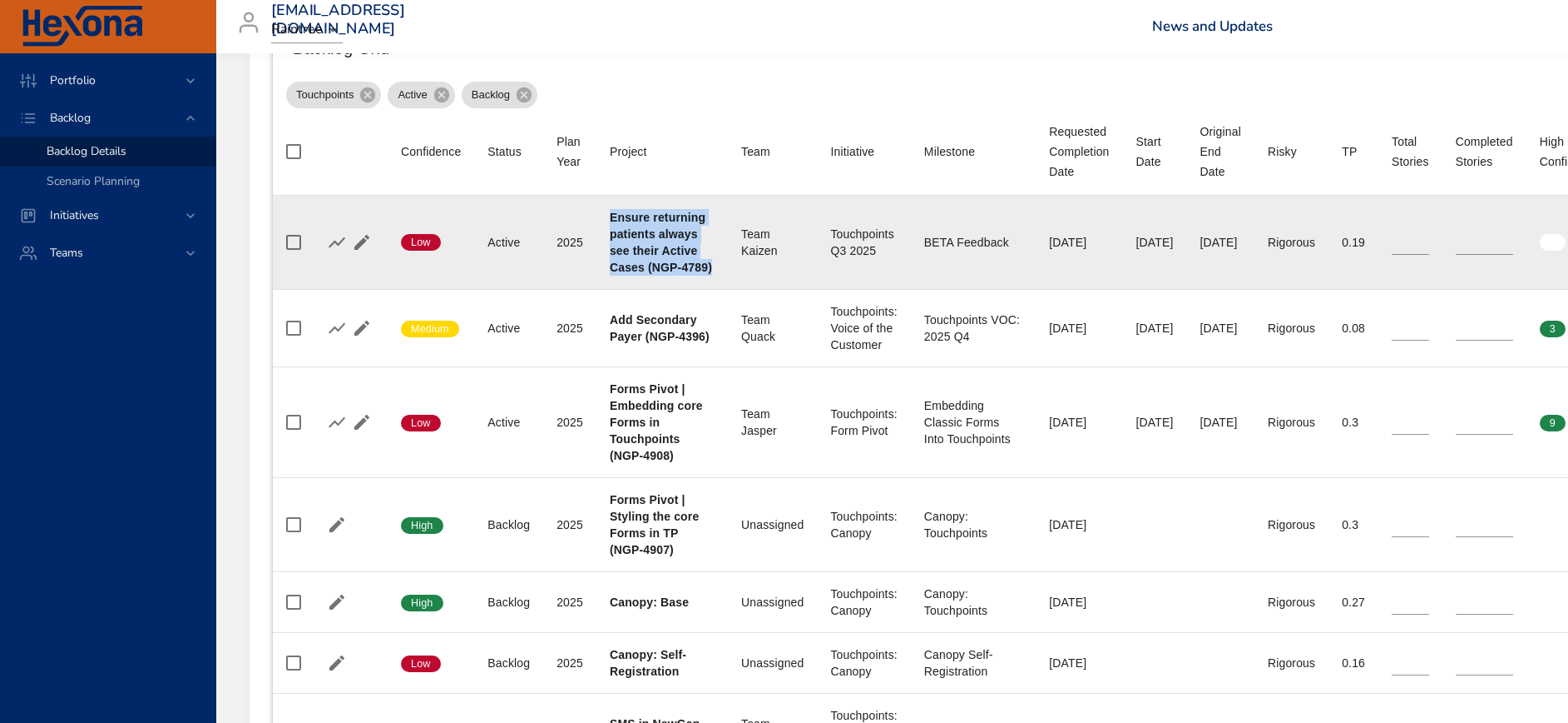
drag, startPoint x: 609, startPoint y: 218, endPoint x: 646, endPoint y: 293, distance: 83.6
click at [646, 290] on td "Project Ensure returning patients always see their Active Cases (NGP-4789)" at bounding box center [662, 242] width 131 height 95
copy b "Ensure returning patients always see their Active Cases (NGP-4789)"
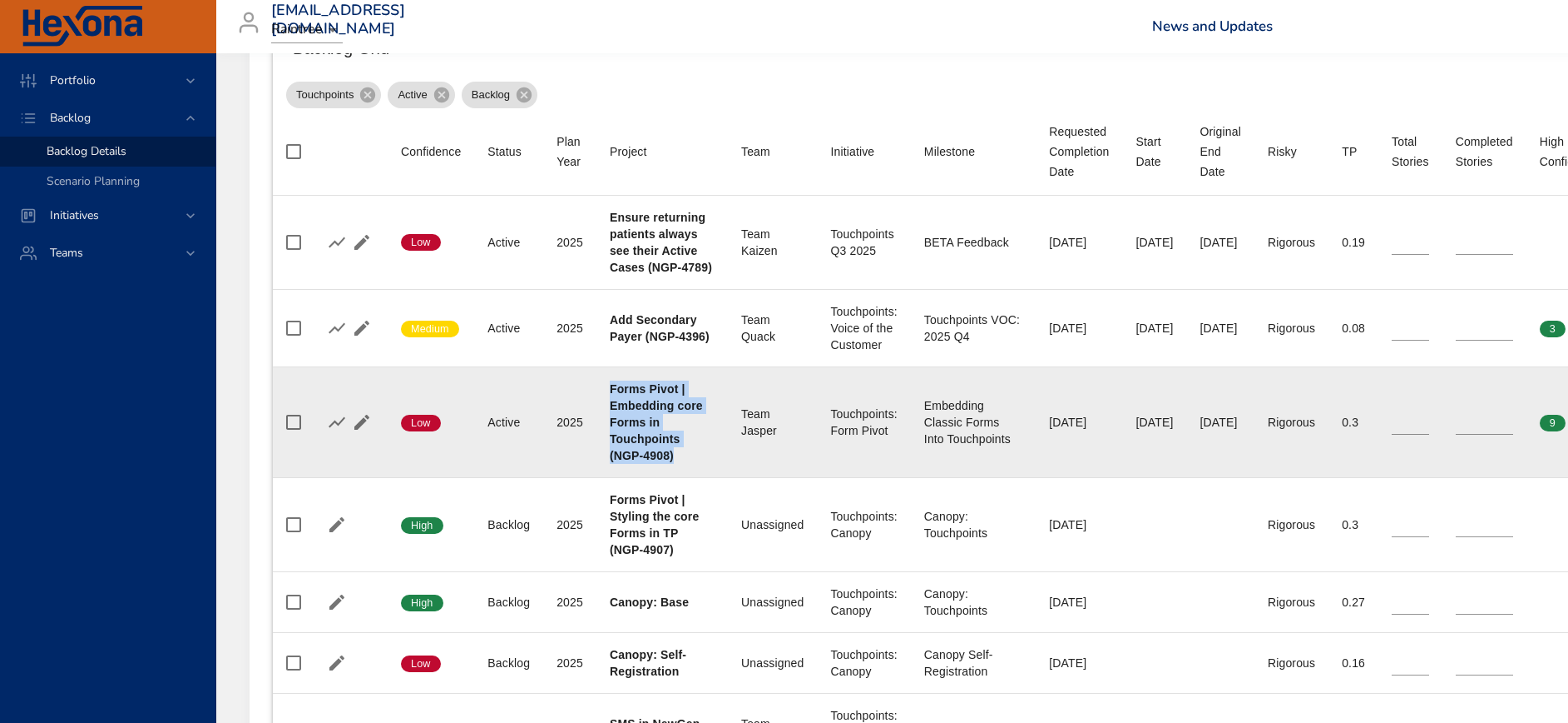
drag, startPoint x: 611, startPoint y: 403, endPoint x: 680, endPoint y: 467, distance: 94.1
click at [680, 463] on div "Forms Pivot | Embedding core Forms in Touchpoints (NGP-4908)" at bounding box center [662, 422] width 105 height 83
copy b "Forms Pivot | Embedding core Forms in Touchpoints (NGP-4908)"
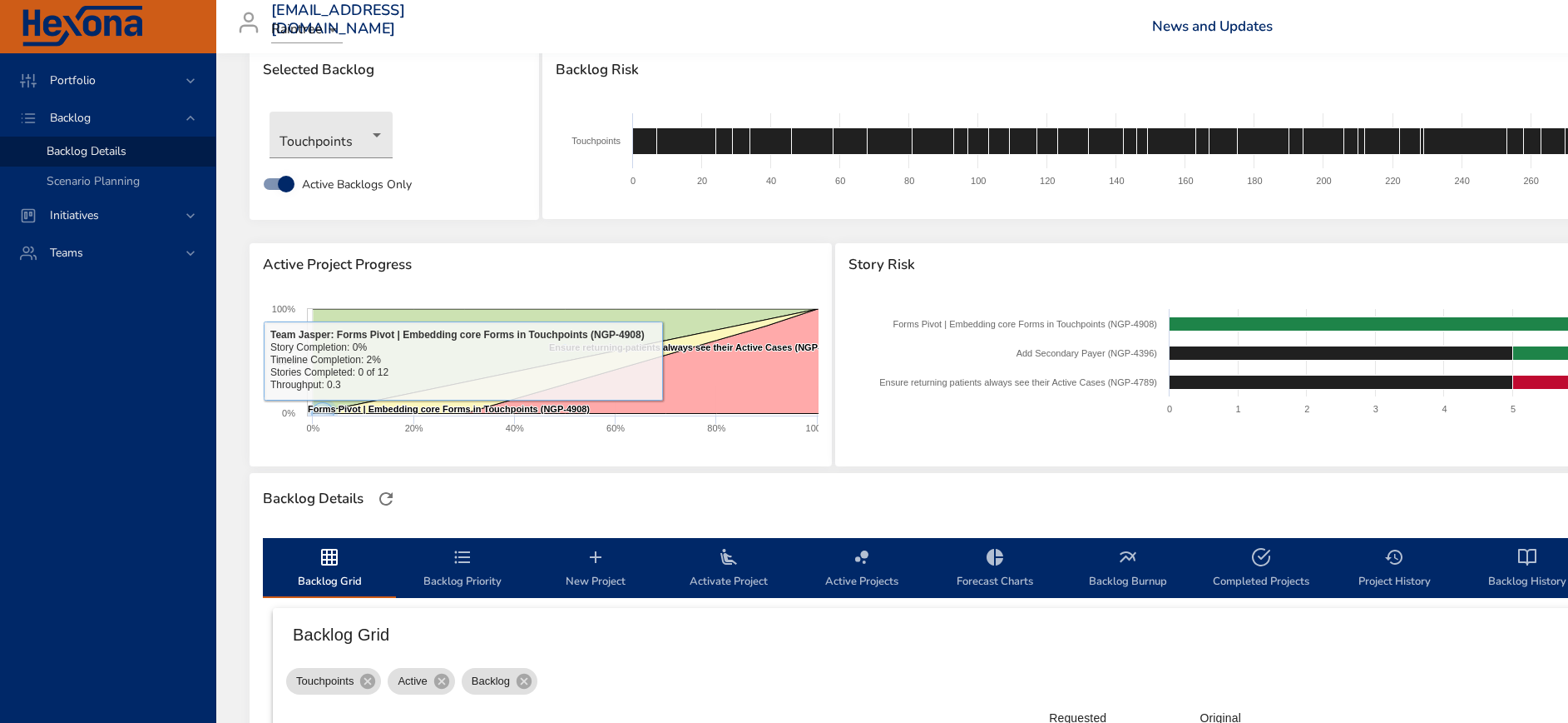
scroll to position [0, 0]
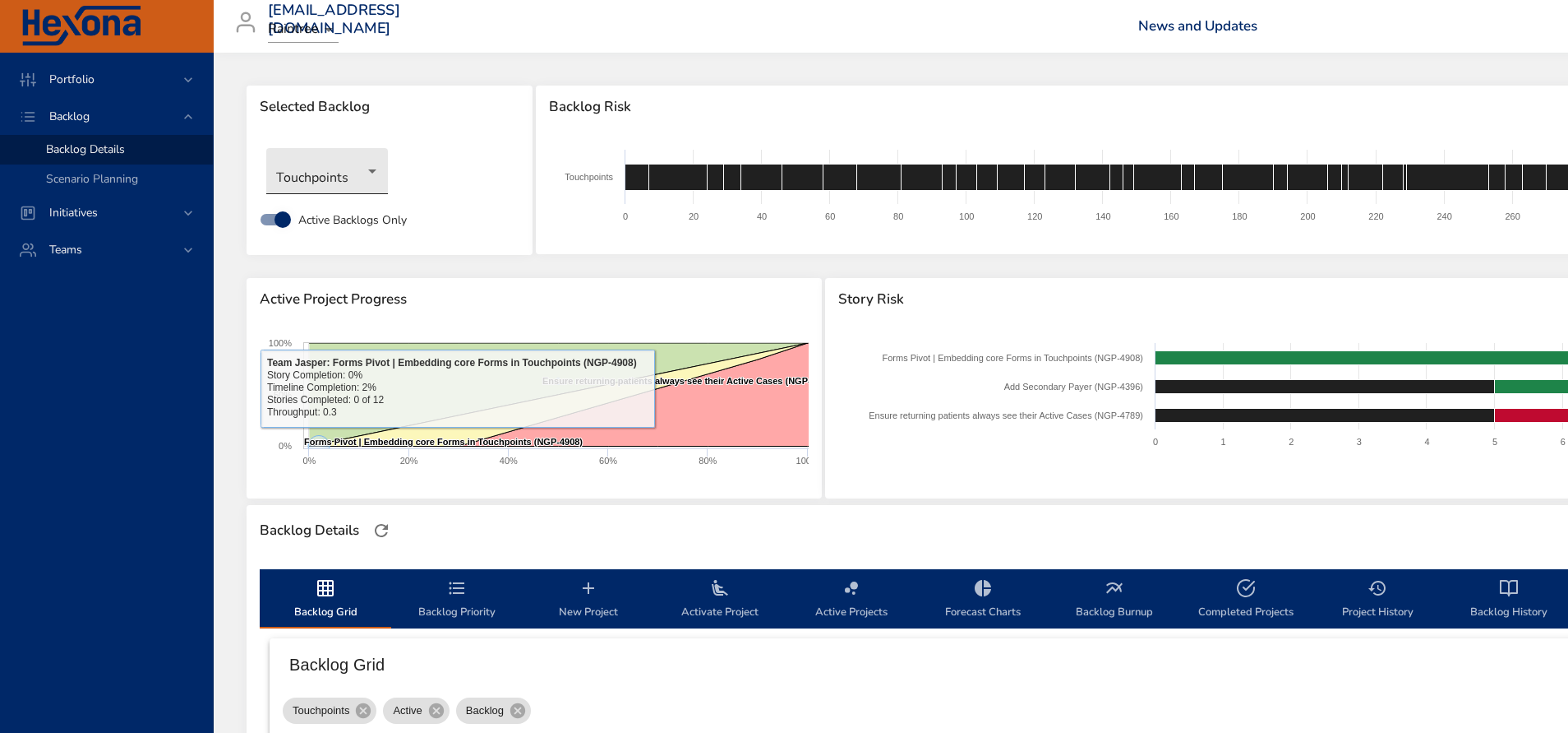
click at [348, 175] on body "Portfolio Backlog Backlog Details Scenario Planning Initiatives Teams [EMAIL_AD…" at bounding box center [784, 366] width 1568 height 733
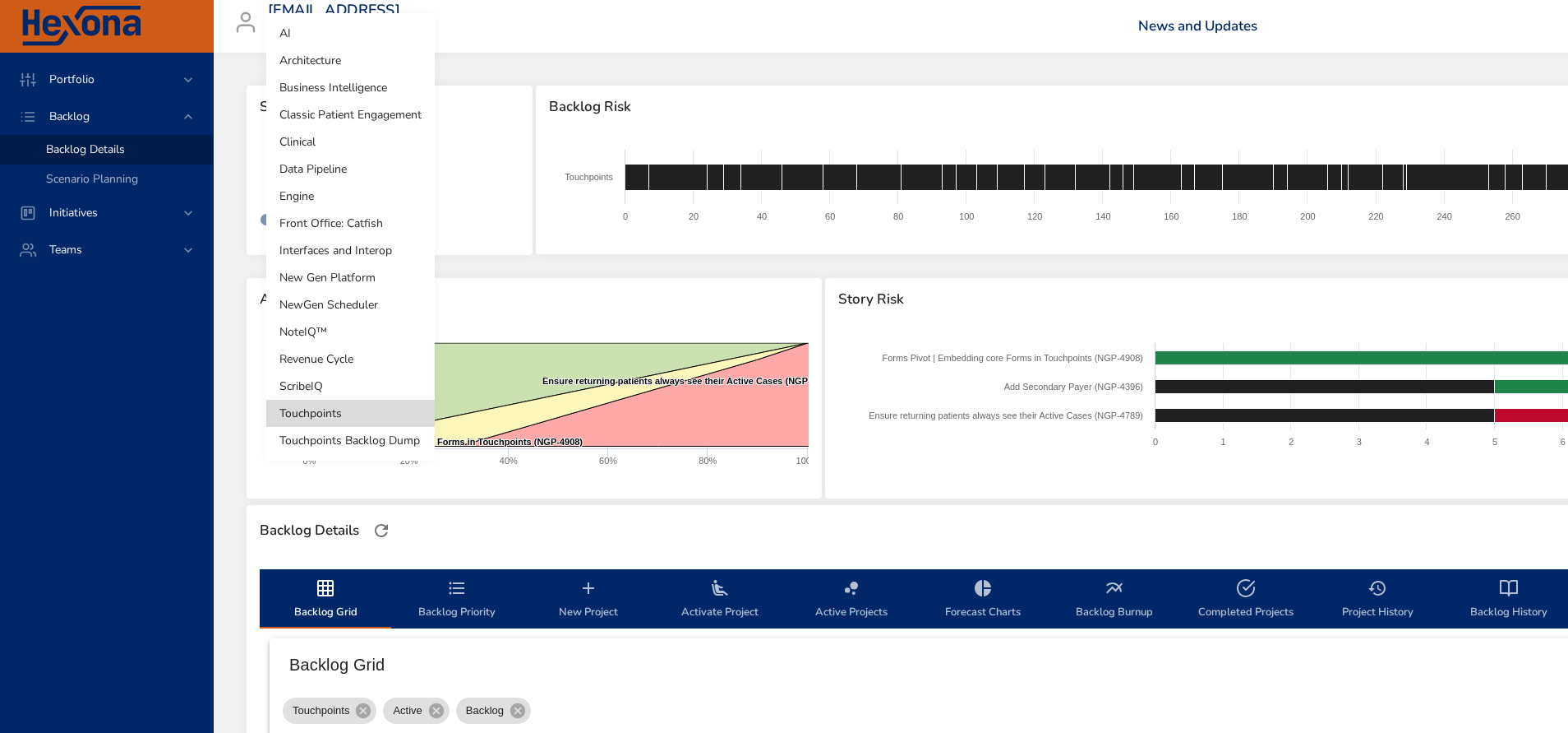
click at [358, 86] on li "Business Intelligence" at bounding box center [351, 88] width 168 height 27
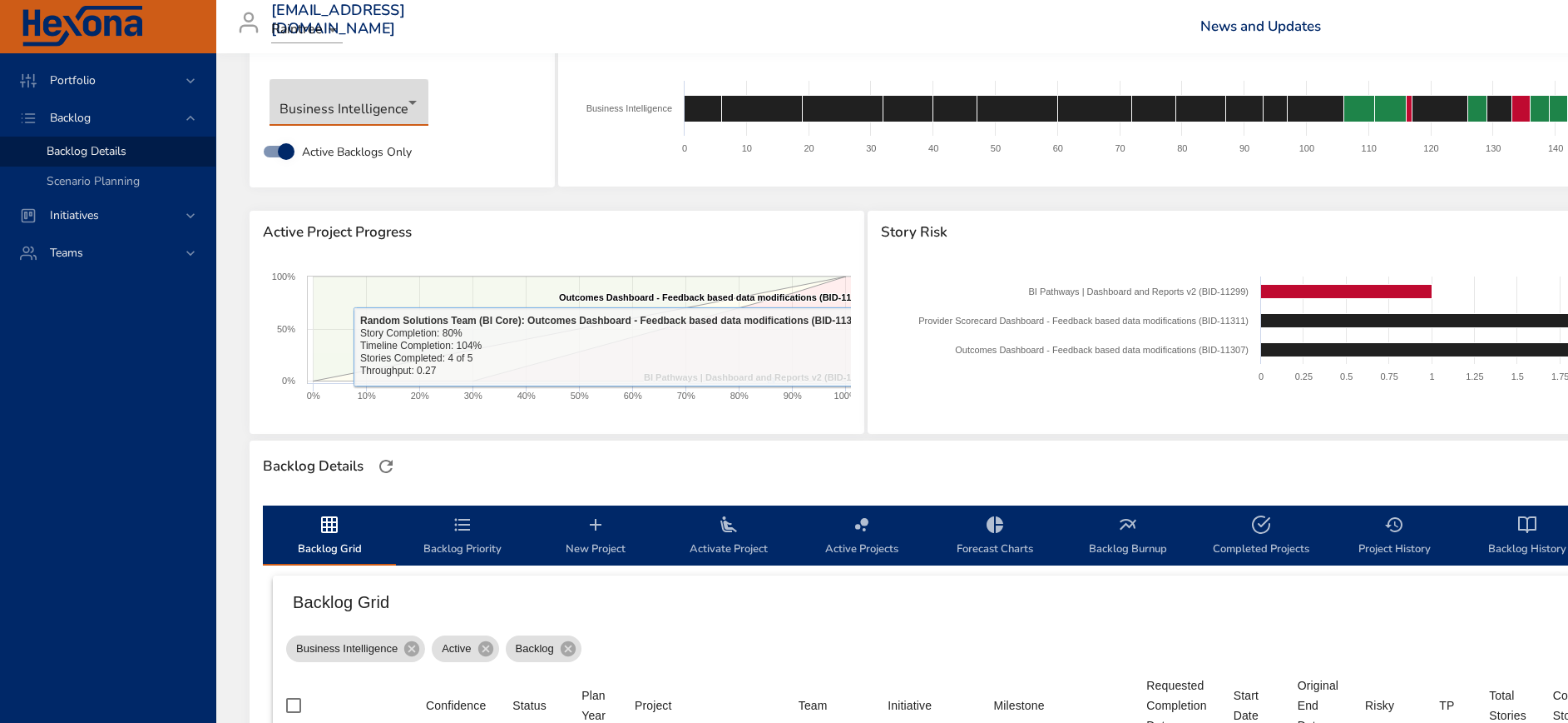
scroll to position [499, 0]
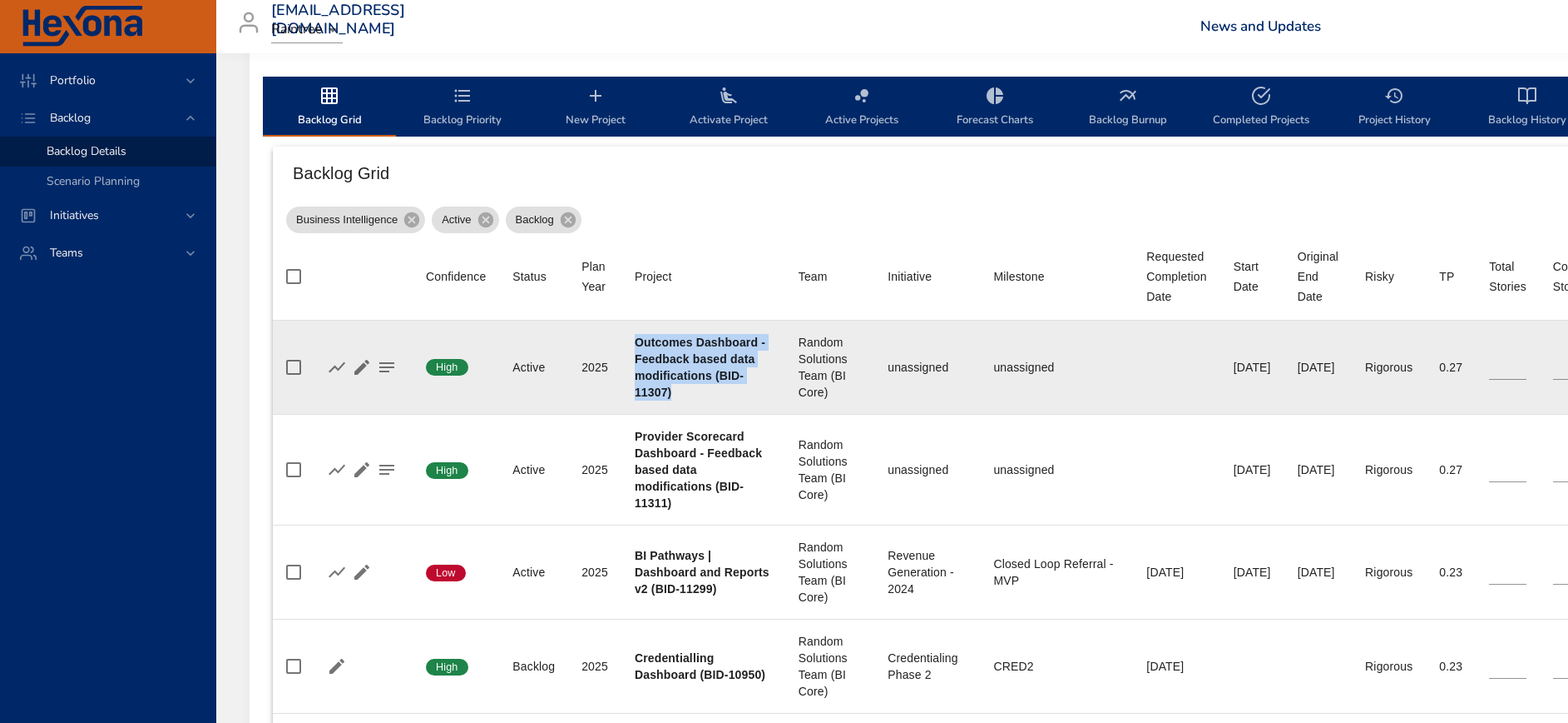
drag, startPoint x: 637, startPoint y: 335, endPoint x: 677, endPoint y: 399, distance: 75.5
click at [677, 399] on div "Outcomes Dashboard - Feedback based data modifications (BID-11307)" at bounding box center [703, 367] width 138 height 67
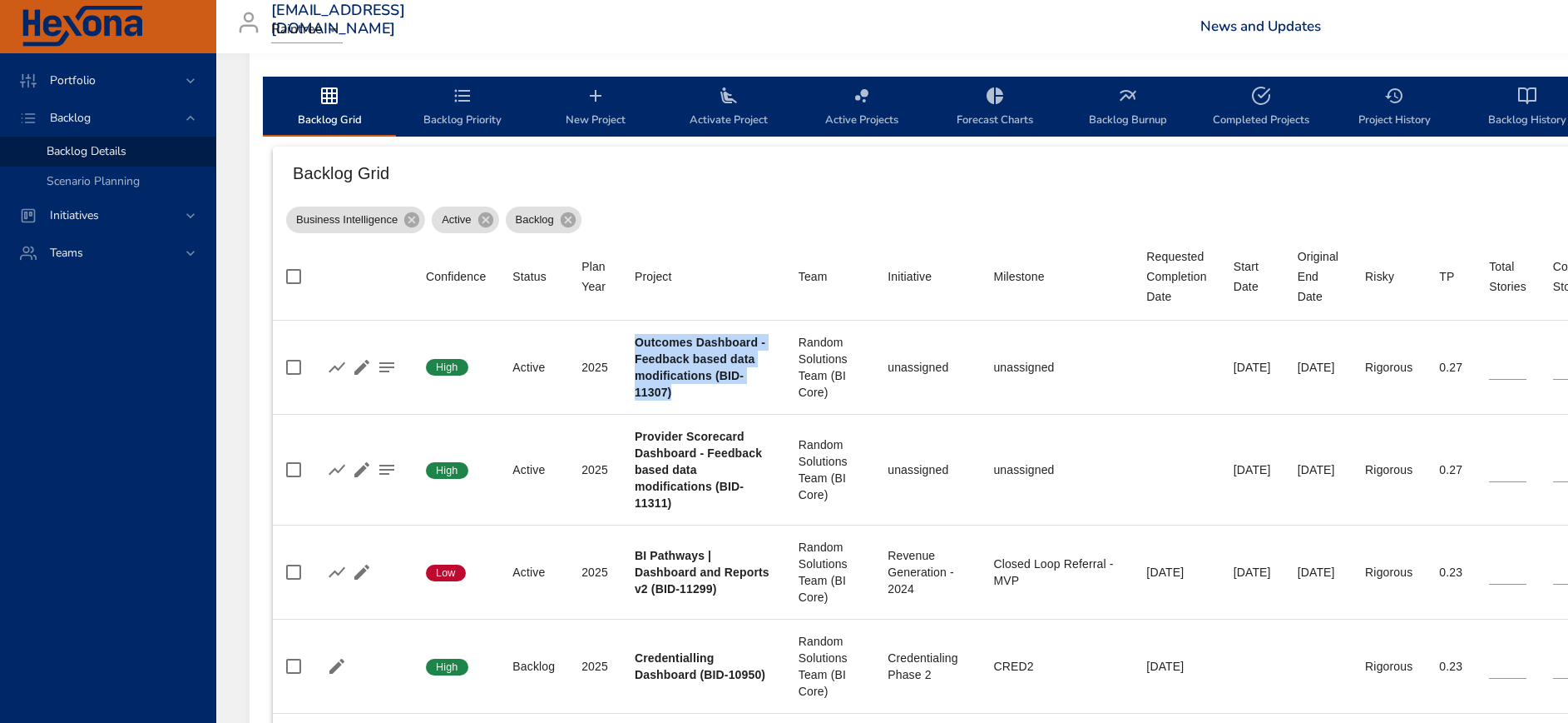
copy b "Outcomes Dashboard - Feedback based data modifications (BID-11307)"
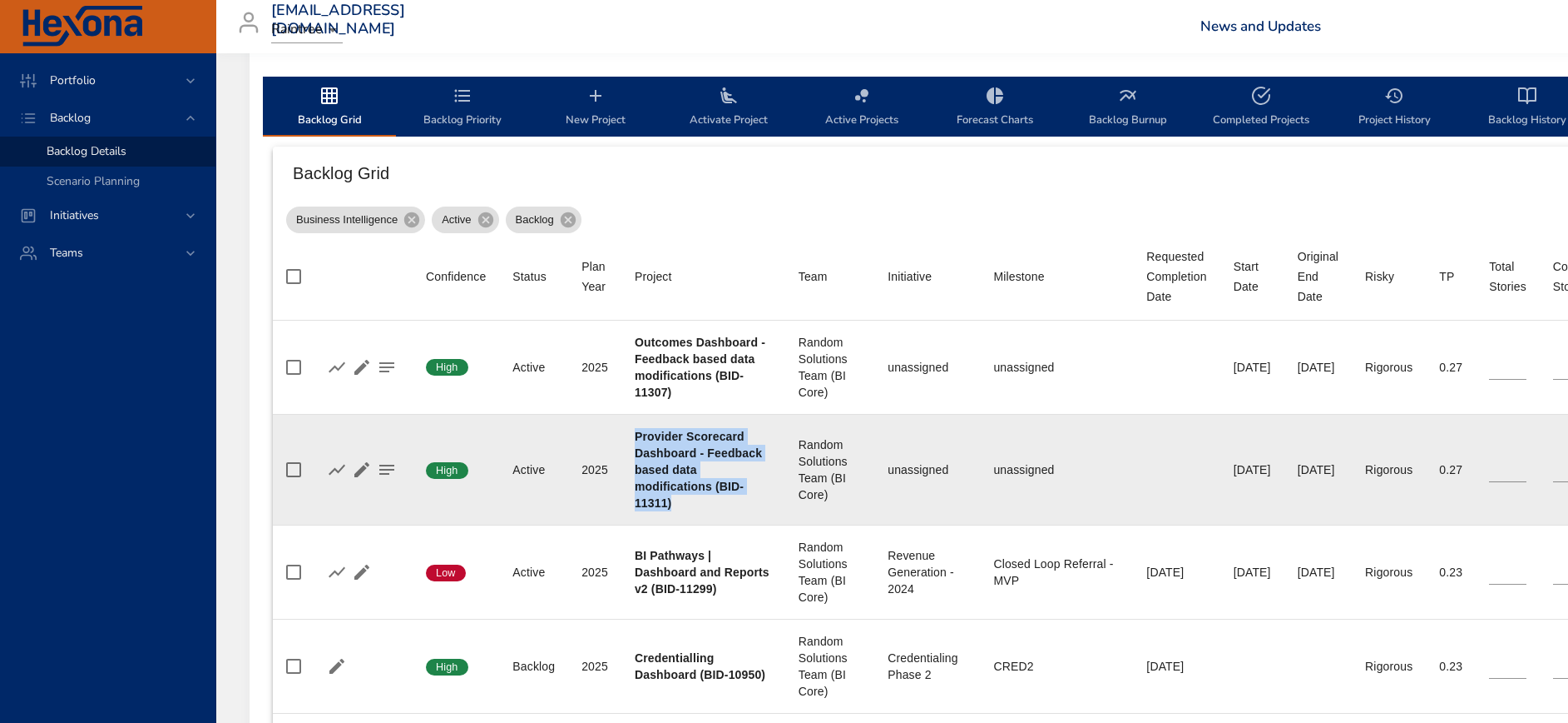
drag, startPoint x: 635, startPoint y: 436, endPoint x: 683, endPoint y: 500, distance: 80.0
click at [683, 500] on div "Provider Scorecard Dashboard - Feedback based data modifications (BID-11311)" at bounding box center [703, 469] width 138 height 83
copy b "Provider Scorecard Dashboard - Feedback based data modifications (BID-11311)"
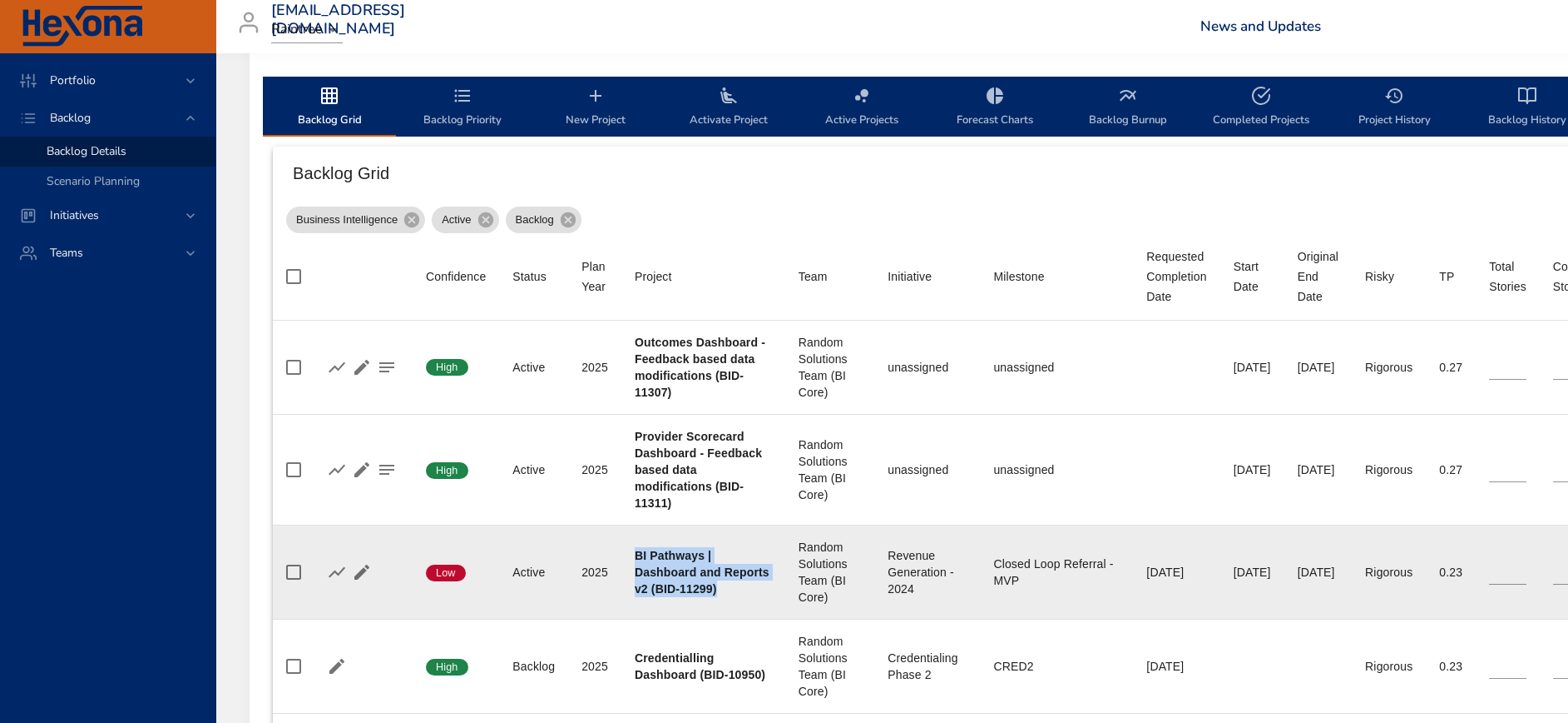
drag, startPoint x: 634, startPoint y: 550, endPoint x: 719, endPoint y: 580, distance: 90.1
click at [719, 580] on td "Project BI Pathways | Dashboard and Reports v2 (BID-11299)" at bounding box center [703, 572] width 164 height 95
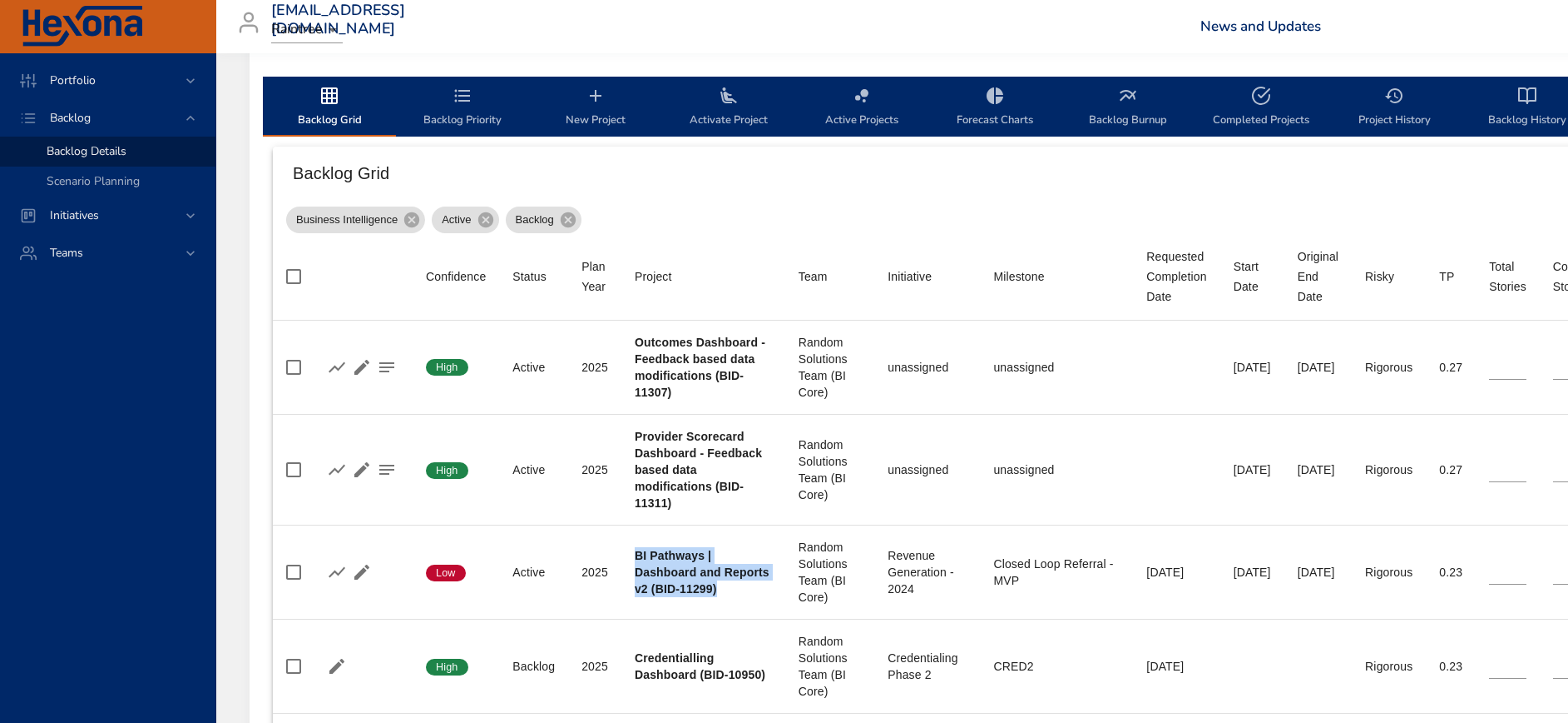
copy b "BI Pathways | Dashboard and Reports v2 (BID-11299)"
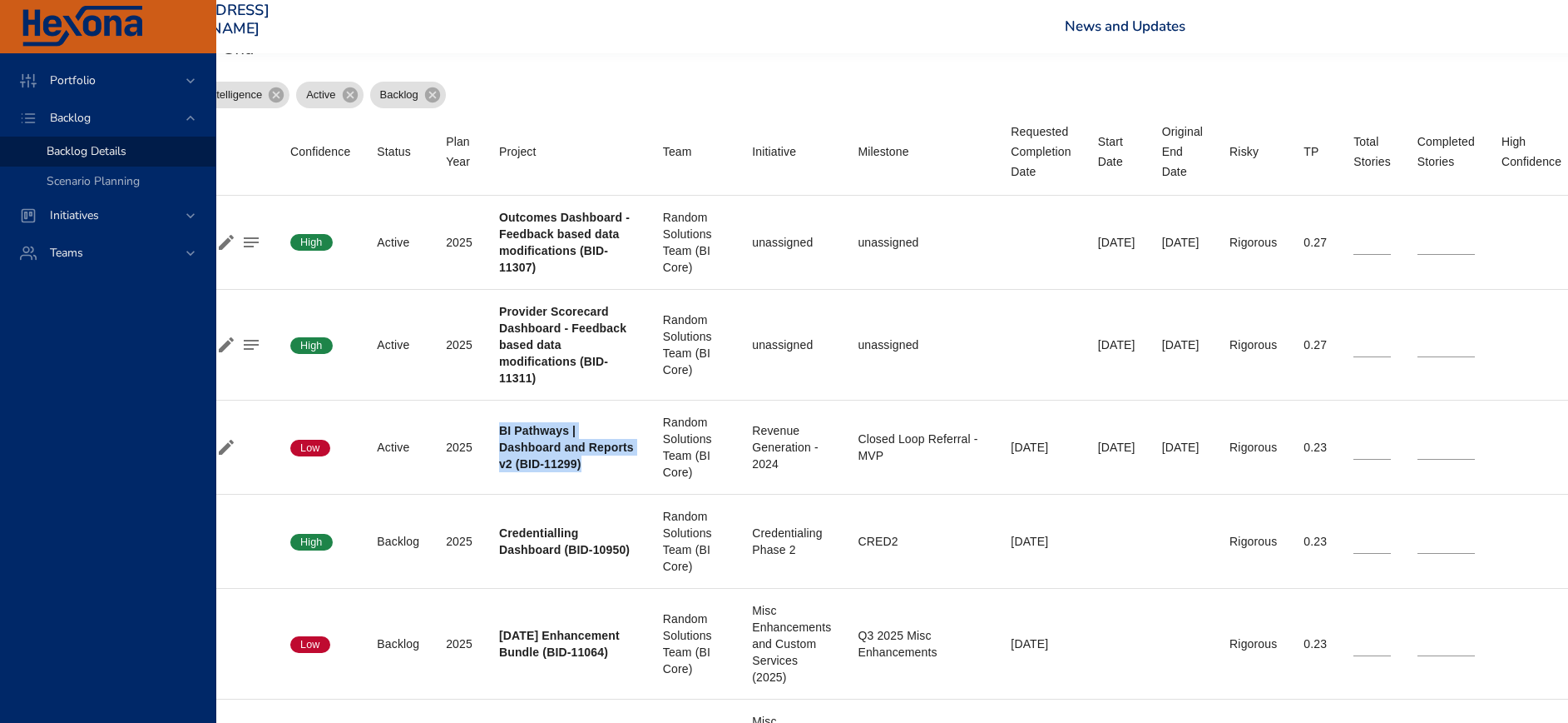
scroll to position [625, 138]
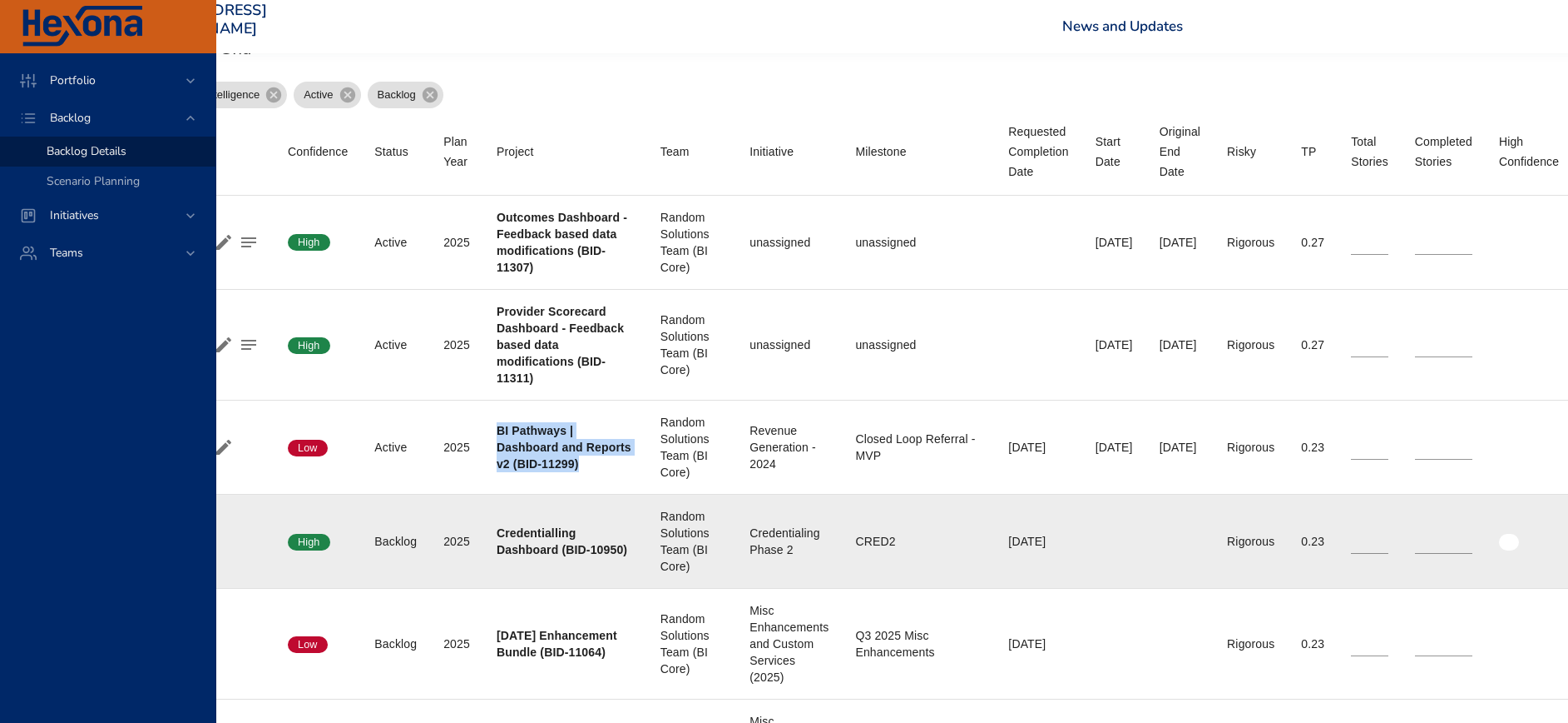
click at [1388, 535] on input "*" at bounding box center [1370, 540] width 38 height 25
type input "*"
click at [1388, 535] on input "*" at bounding box center [1370, 540] width 38 height 25
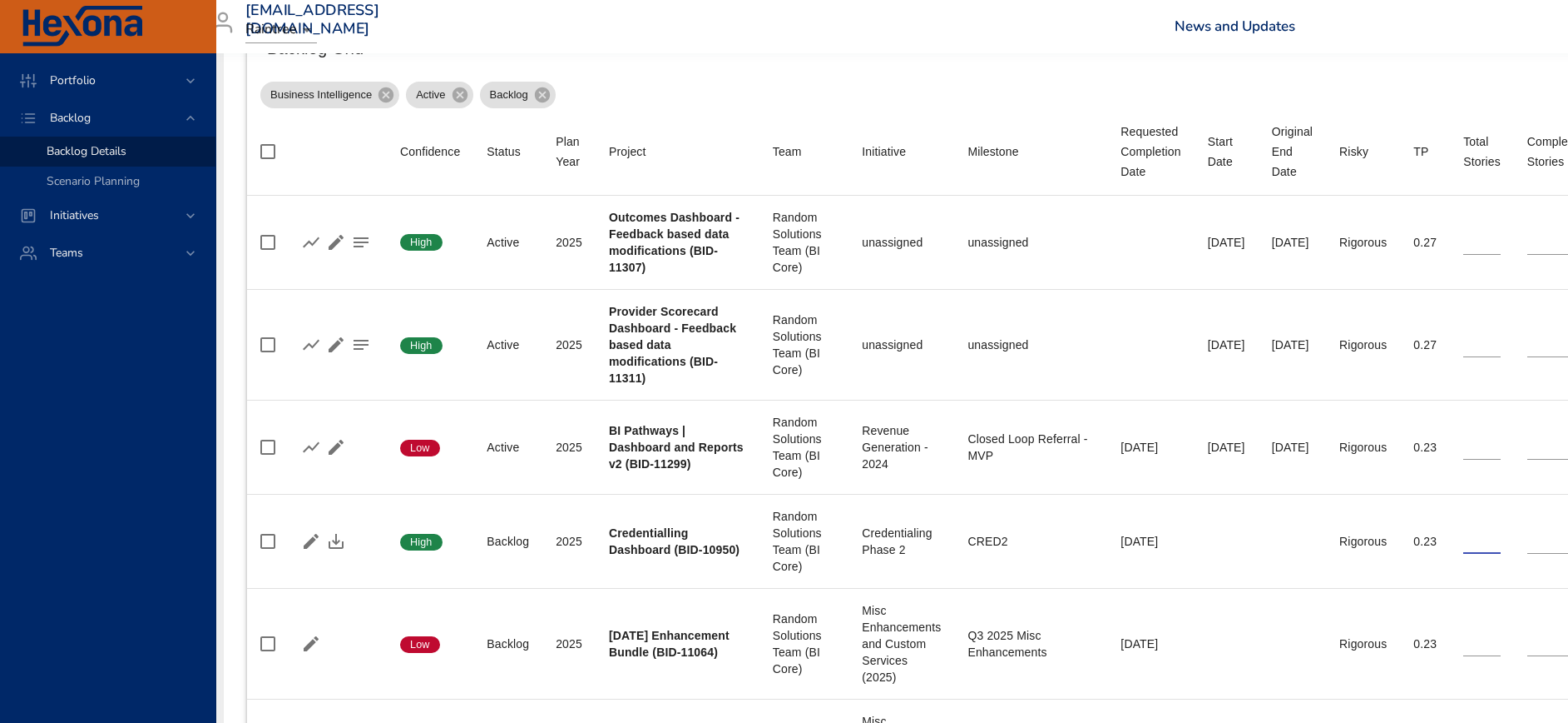
scroll to position [625, 17]
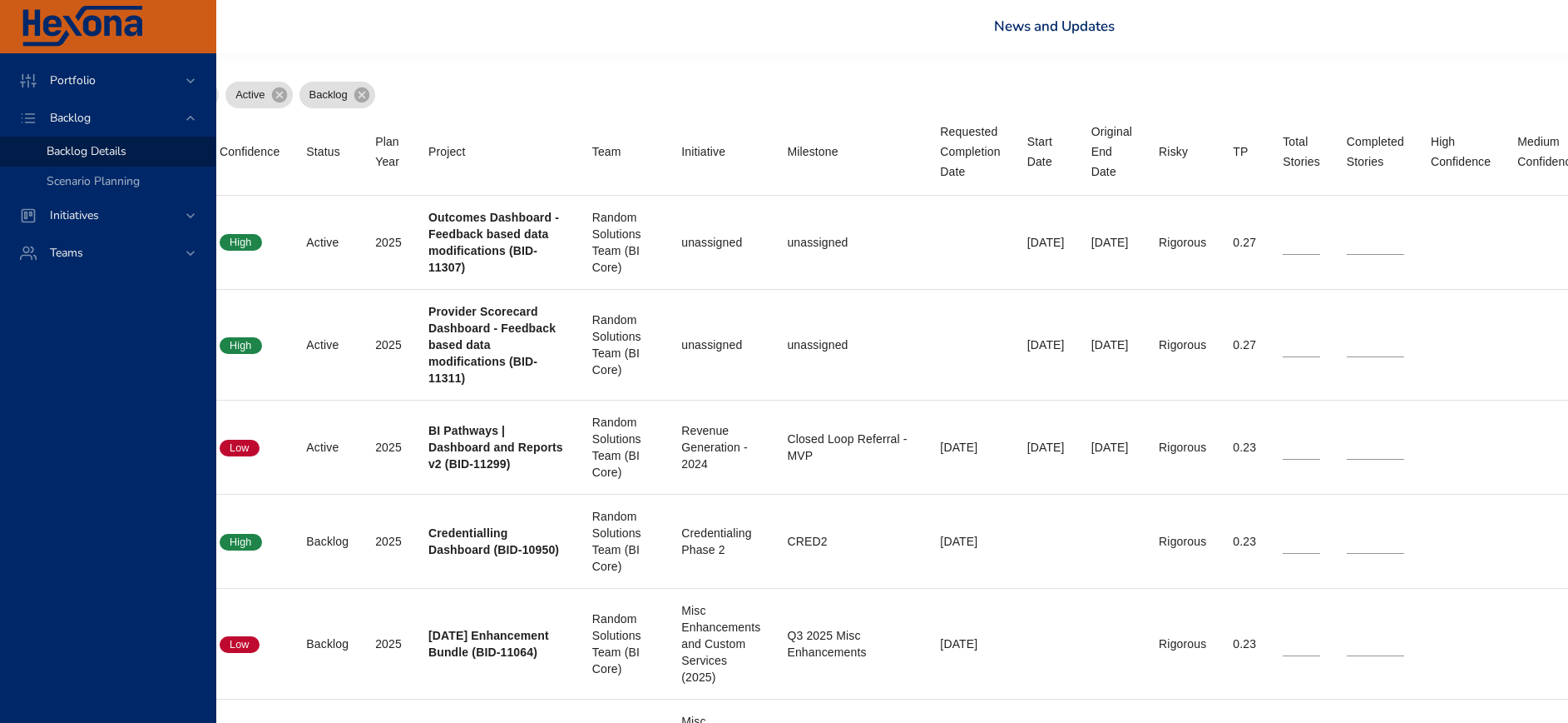
scroll to position [625, 207]
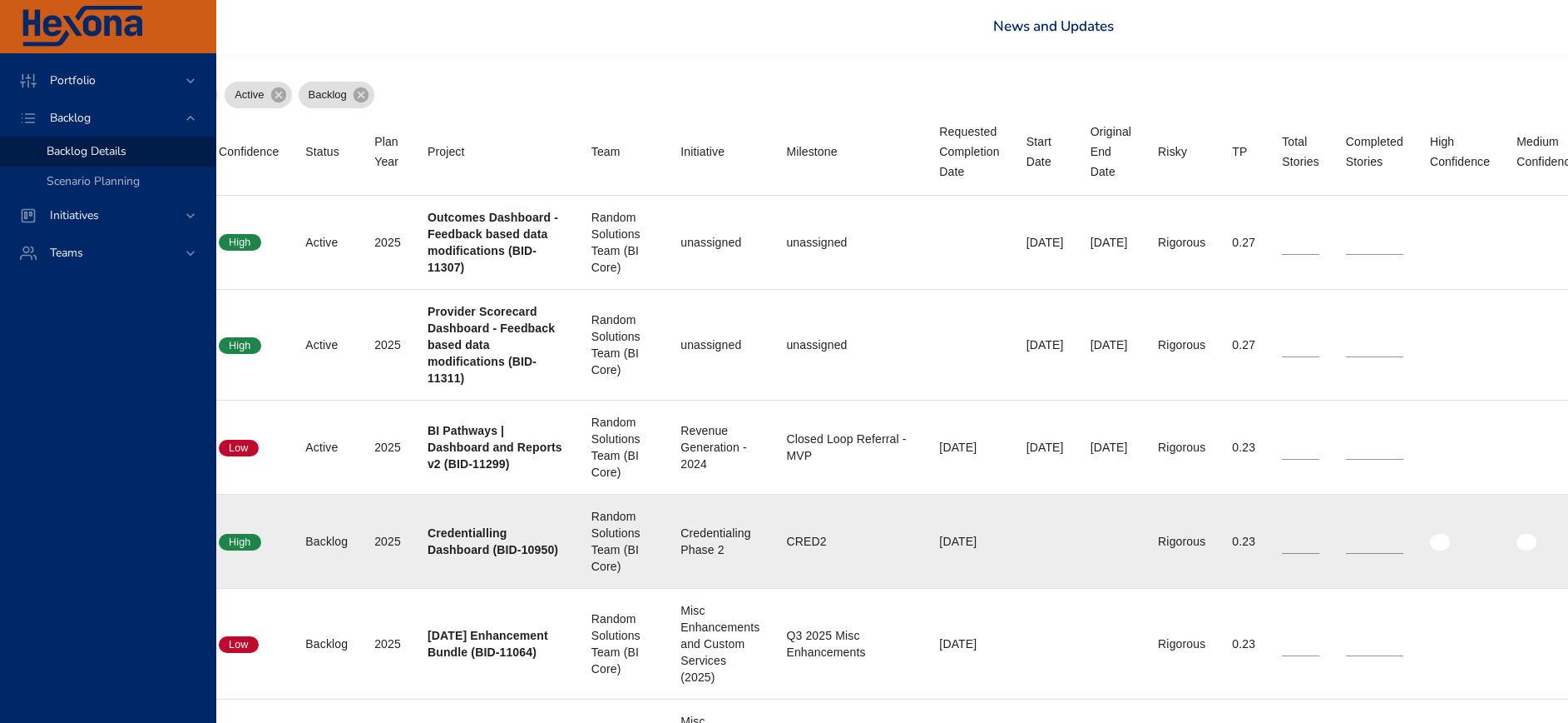
click at [1404, 539] on input "*" at bounding box center [1375, 540] width 58 height 25
type input "*"
click at [1404, 539] on input "*" at bounding box center [1375, 540] width 58 height 25
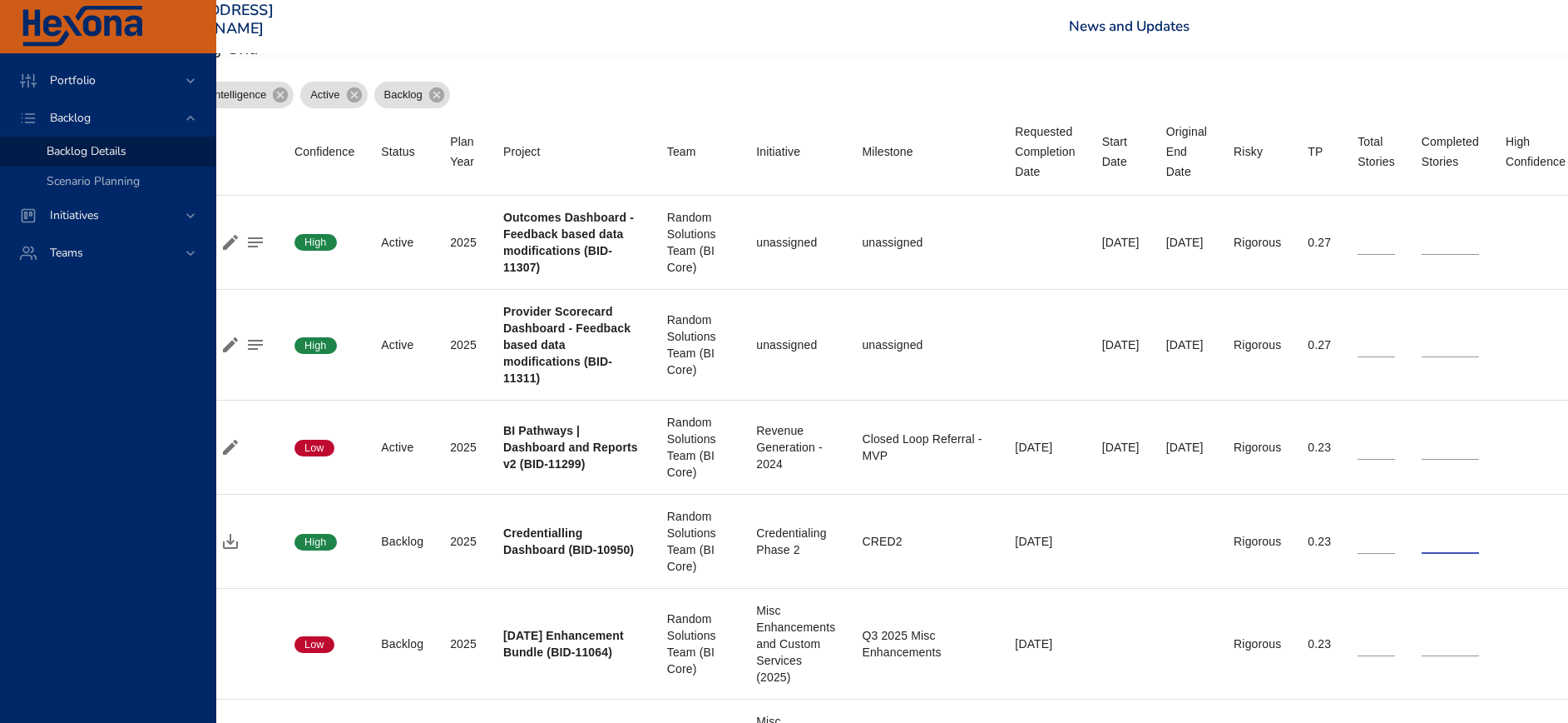
scroll to position [625, 0]
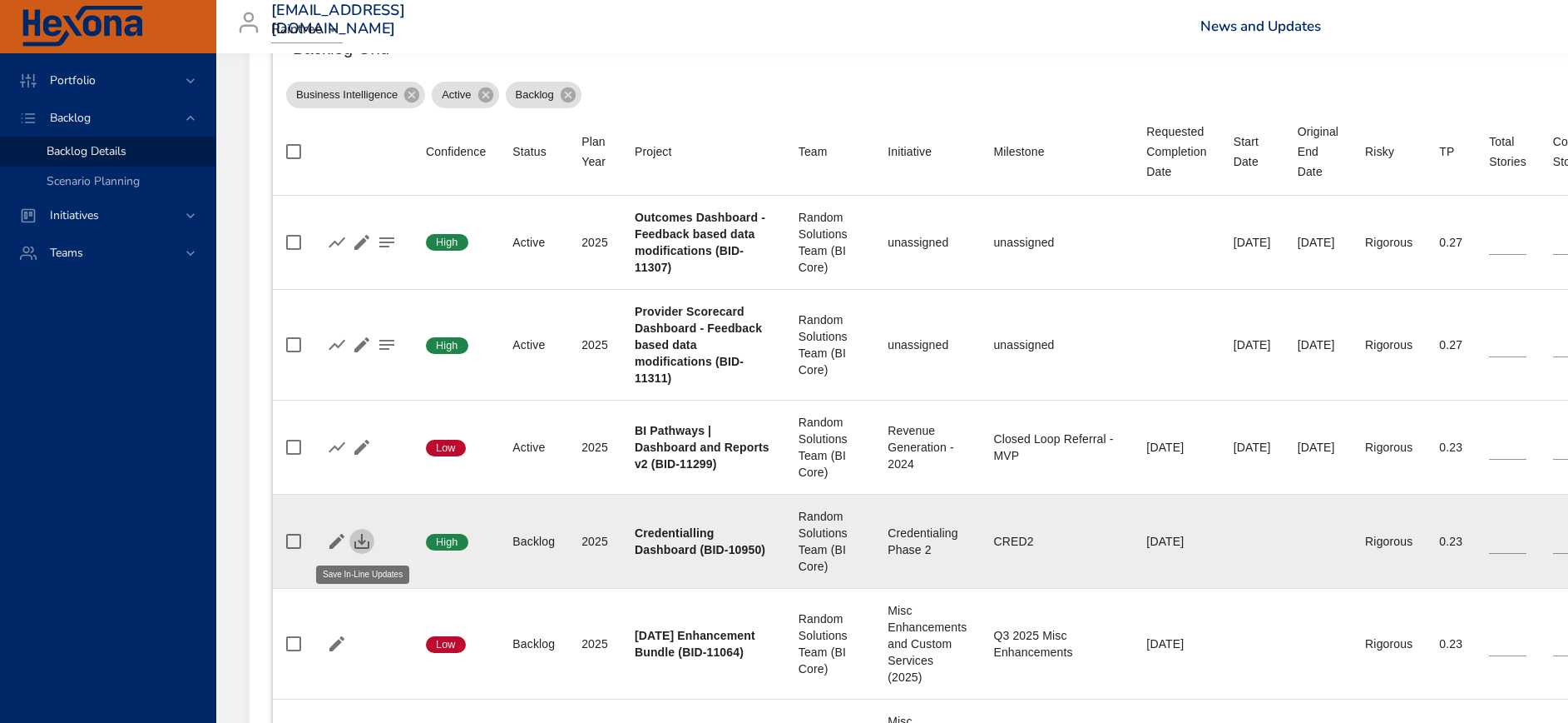
click at [359, 538] on icon "button" at bounding box center [362, 541] width 20 height 20
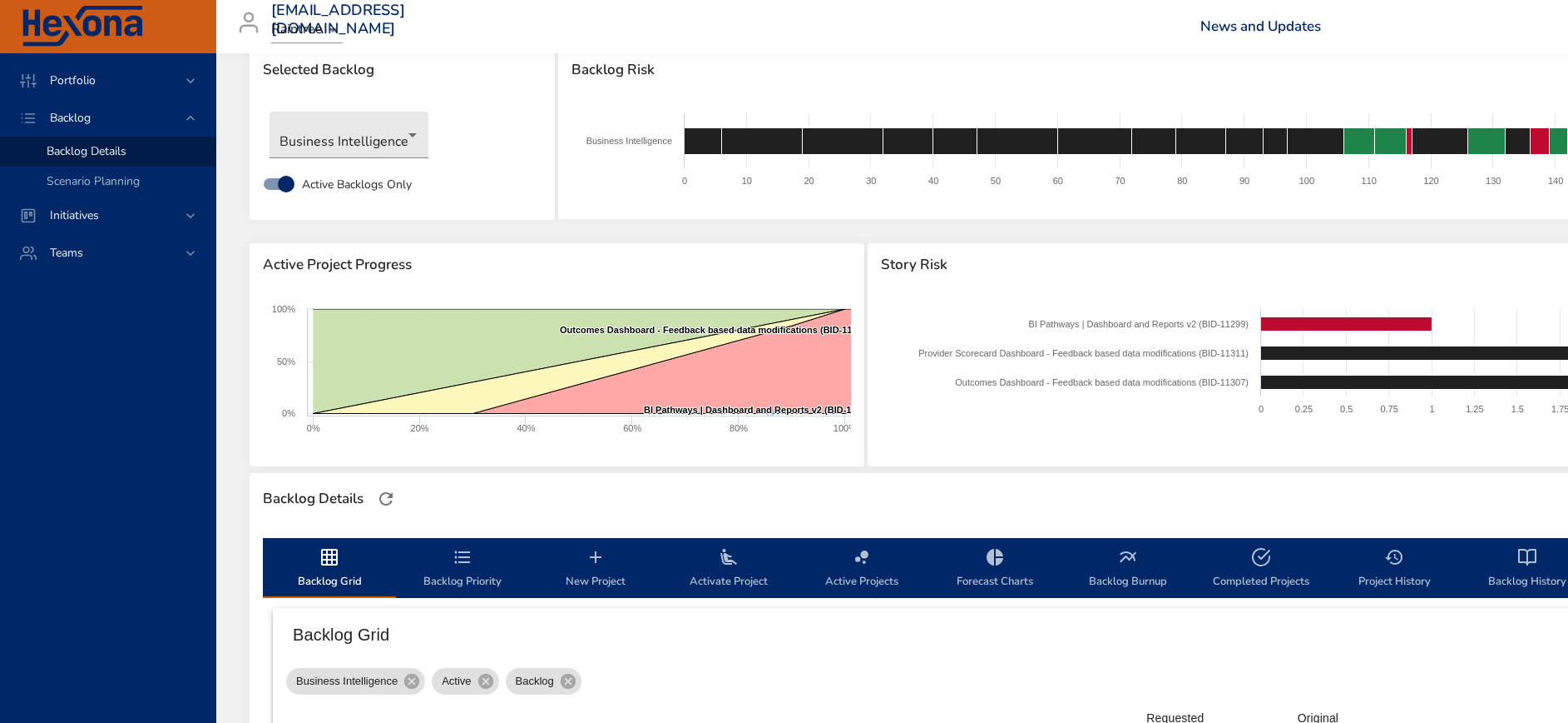
scroll to position [0, 0]
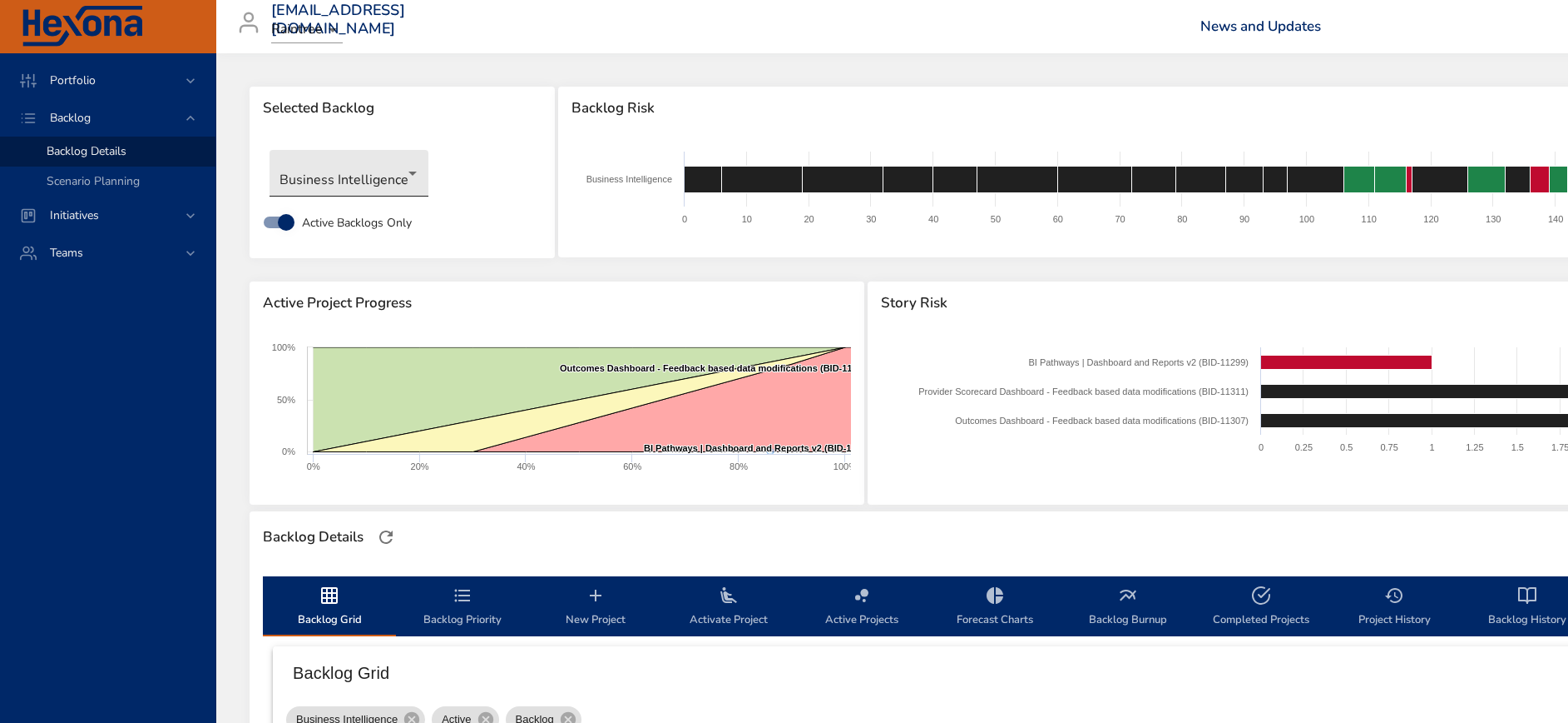
click at [345, 184] on body "Portfolio Backlog Backlog Details Scenario Planning Initiatives Teams [EMAIL_AD…" at bounding box center [784, 362] width 1568 height 723
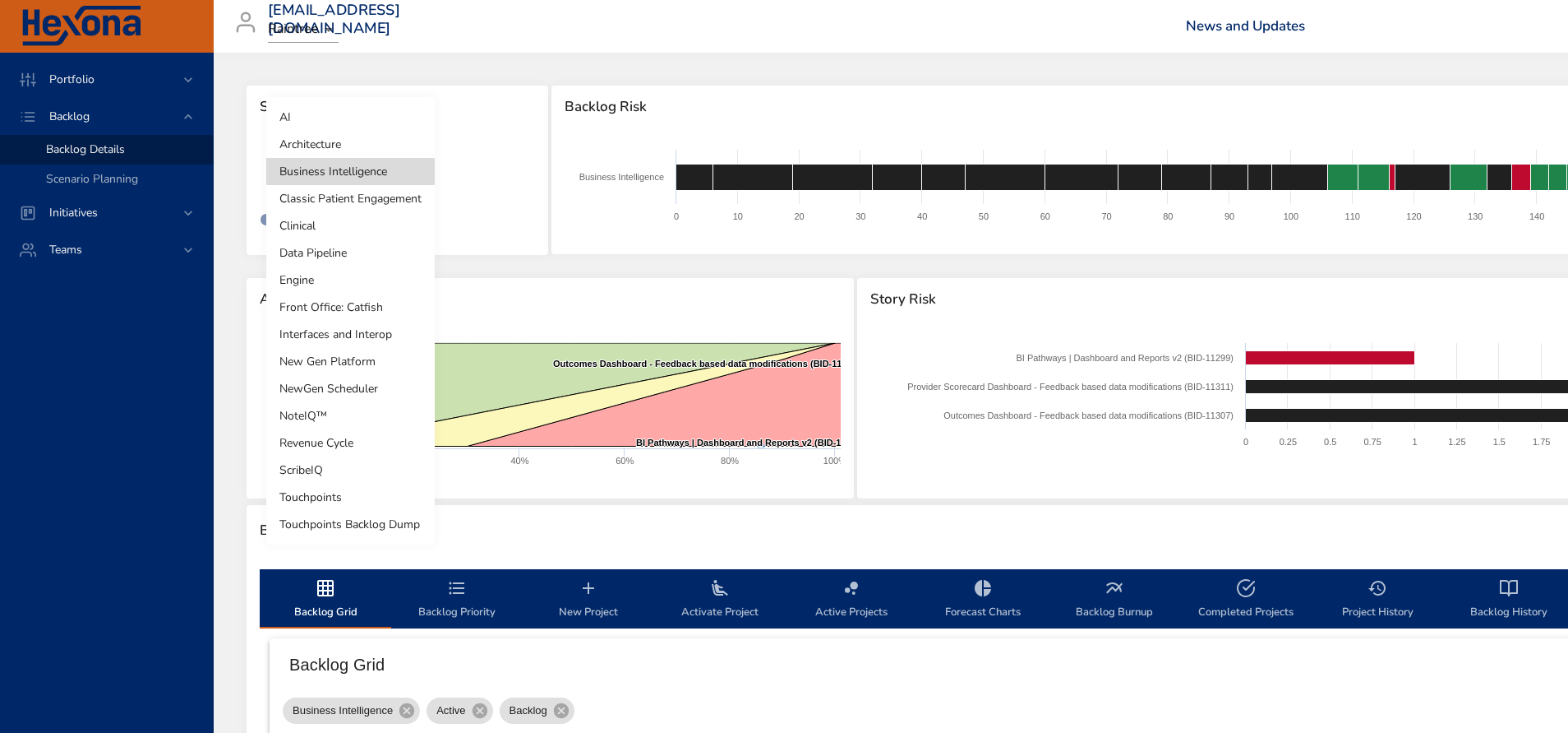
click at [342, 252] on li "Data Pipeline" at bounding box center [351, 253] width 168 height 27
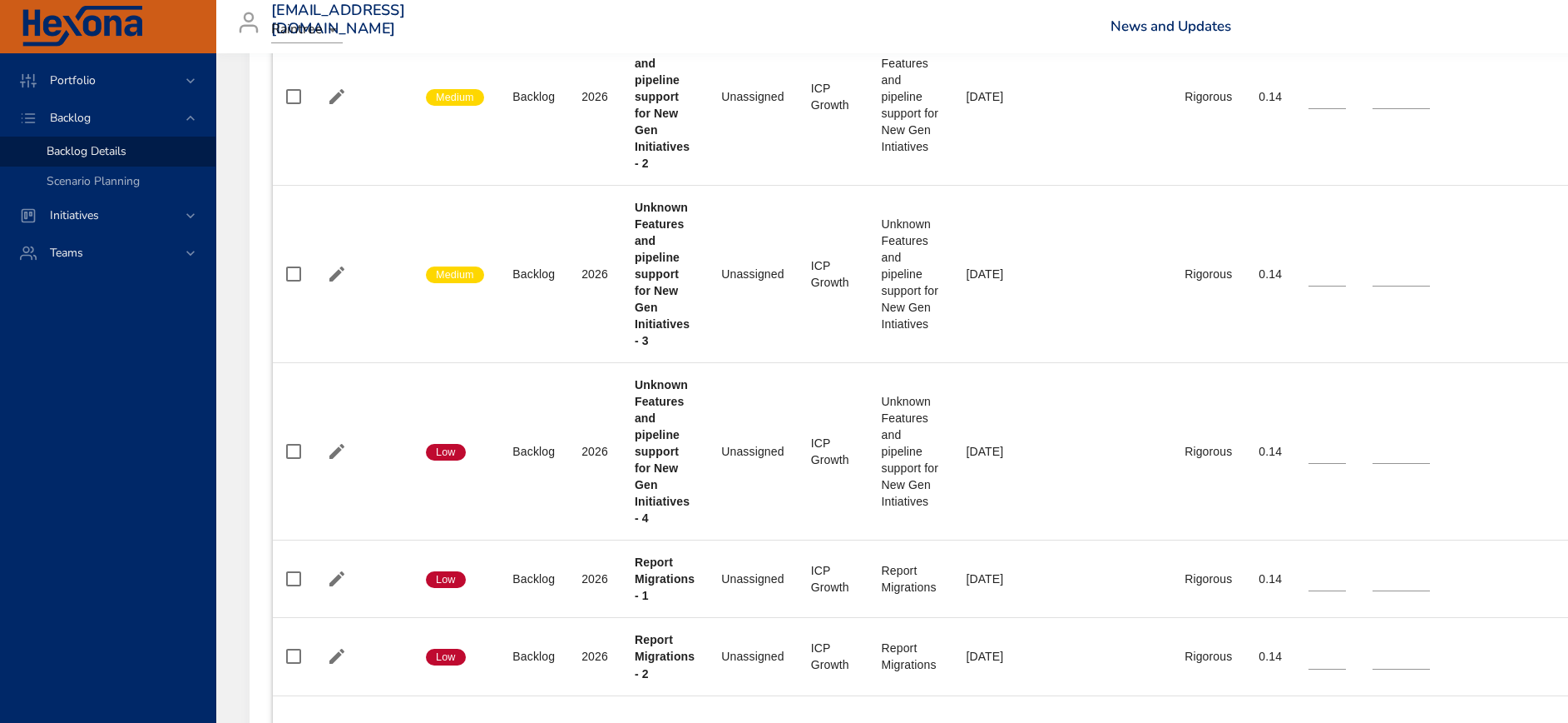
scroll to position [1124, 0]
